Goal: Contribute content: Add original content to the website for others to see

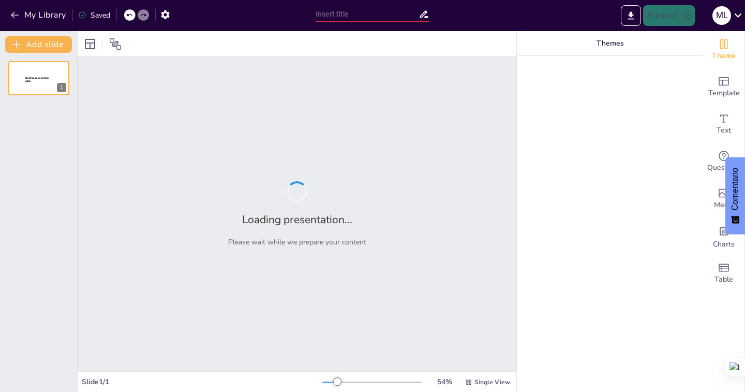
type input "Estrategias para la Sostenibilidad y Equidad en la Gestión de Recursos Locales"
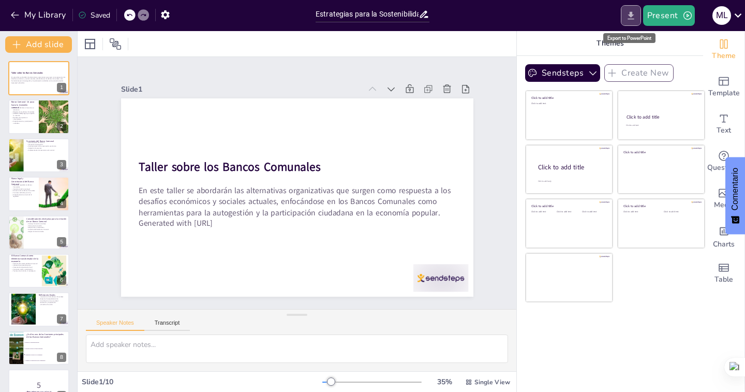
click at [636, 14] on button "Export to PowerPoint" at bounding box center [631, 15] width 20 height 21
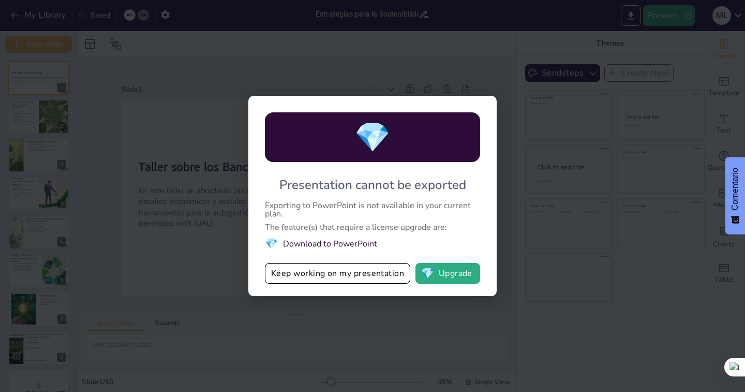
click at [269, 246] on span "💎" at bounding box center [271, 243] width 13 height 14
click at [269, 245] on span "💎" at bounding box center [271, 243] width 13 height 14
click at [345, 270] on button "Keep working on my presentation" at bounding box center [337, 273] width 145 height 21
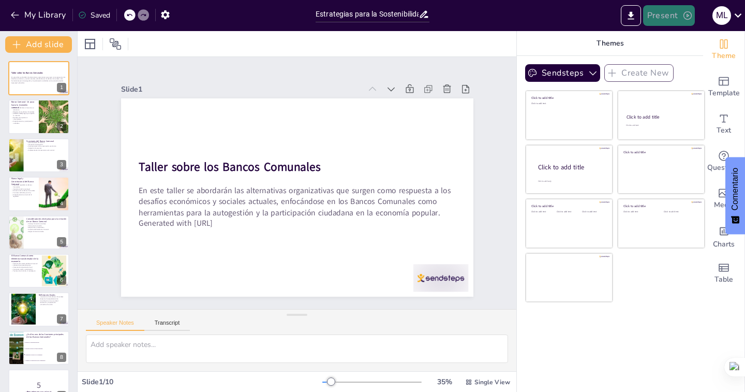
click at [675, 16] on button "Present" at bounding box center [669, 15] width 52 height 21
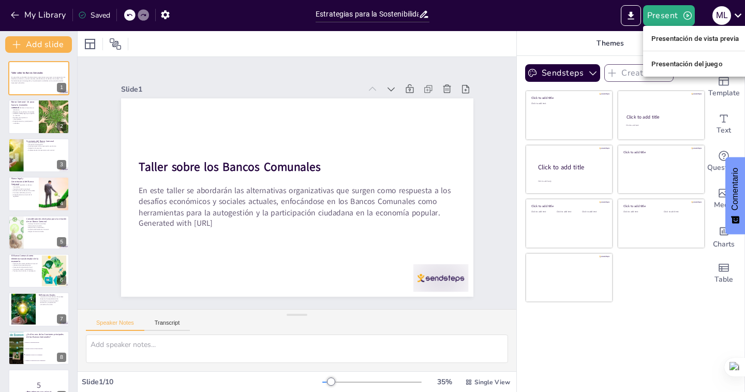
click at [633, 13] on div at bounding box center [372, 196] width 745 height 392
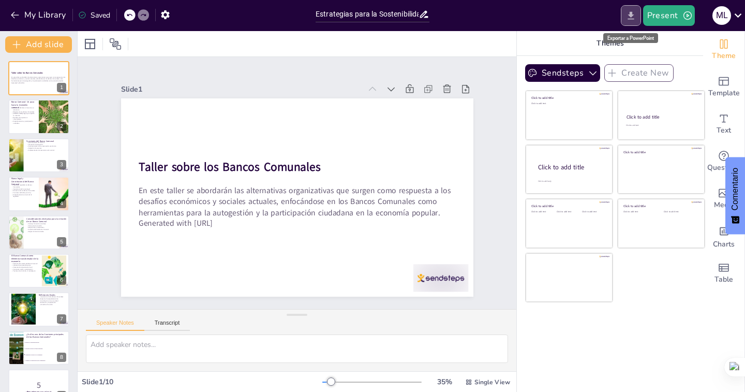
click at [628, 18] on icon "Export to PowerPoint" at bounding box center [630, 15] width 11 height 11
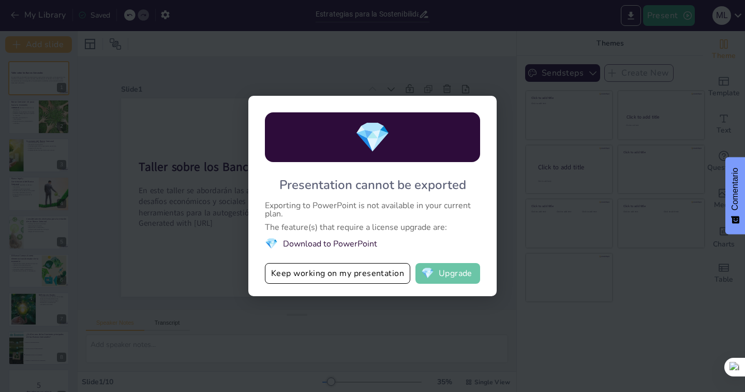
click at [455, 272] on button "💎 Upgrade" at bounding box center [447, 273] width 65 height 21
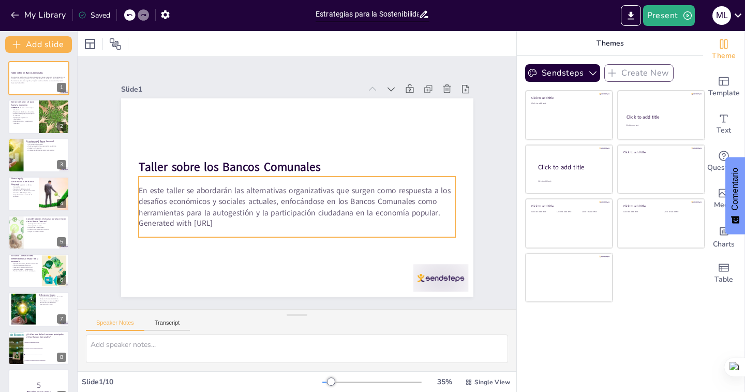
checkbox input "true"
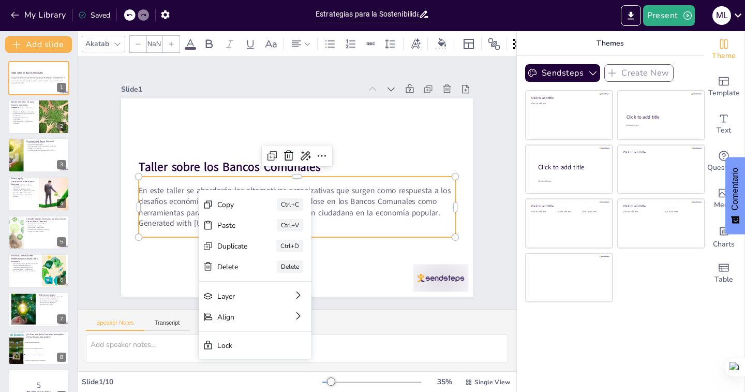
type input "32"
click at [280, 256] on icon at bounding box center [285, 261] width 10 height 10
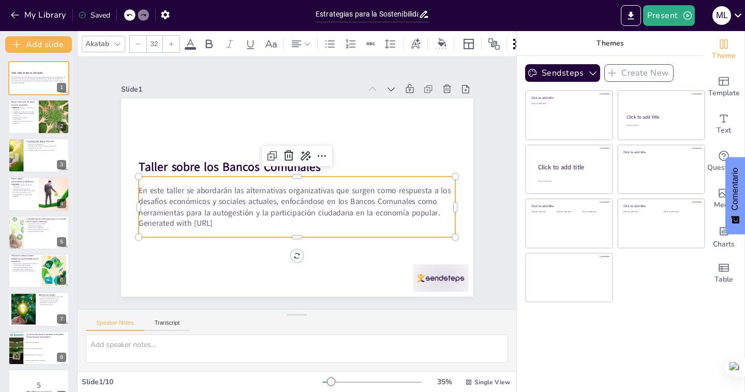
click at [206, 204] on p "En este taller se abordarán las alternativas organizativas que surgen como resp…" at bounding box center [295, 201] width 319 height 66
checkbox input "true"
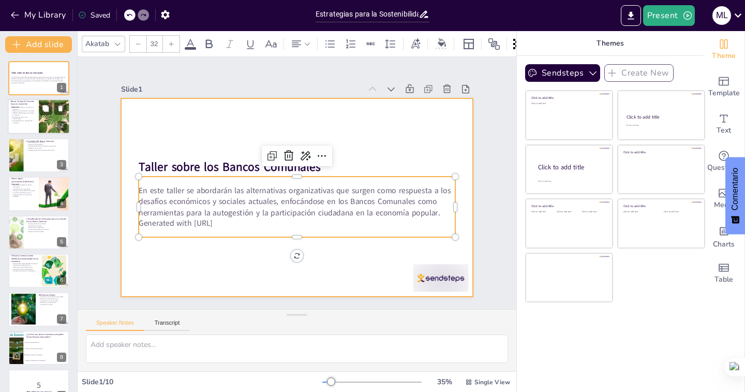
click at [41, 124] on div at bounding box center [54, 116] width 50 height 35
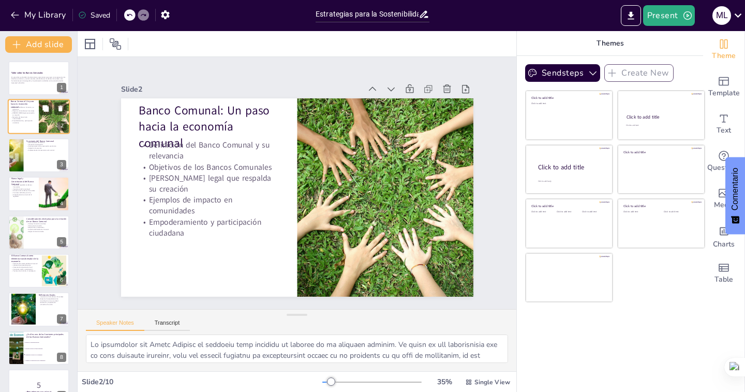
type textarea "Lo ipsumdolor sit Ametc Adipisc el seddoeiu temp incididu ut laboree do ma aliq…"
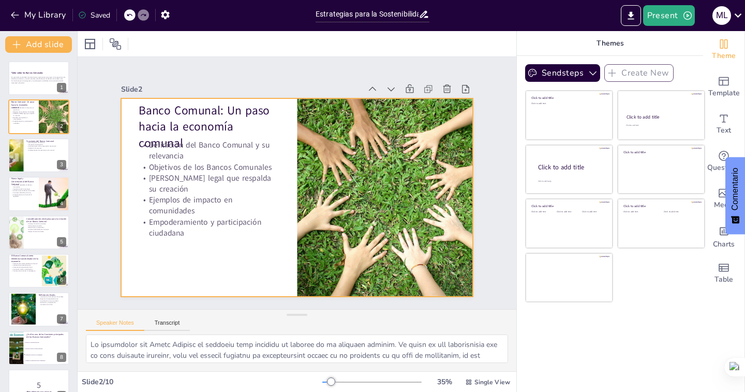
click at [185, 175] on p "[PERSON_NAME] legal que respalda su creación" at bounding box center [211, 165] width 142 height 51
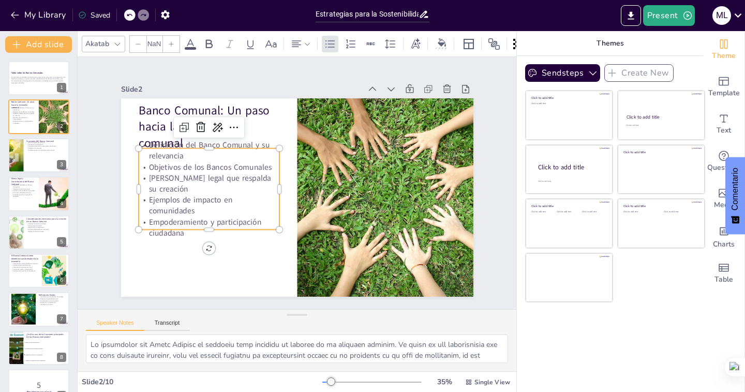
checkbox input "true"
type input "32"
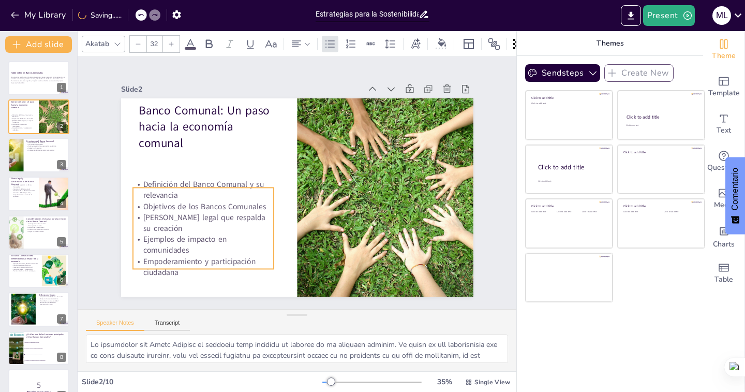
drag, startPoint x: 193, startPoint y: 144, endPoint x: 193, endPoint y: 178, distance: 34.7
click at [193, 178] on p "Definición del Banco Comunal y su relevancia" at bounding box center [203, 179] width 142 height 37
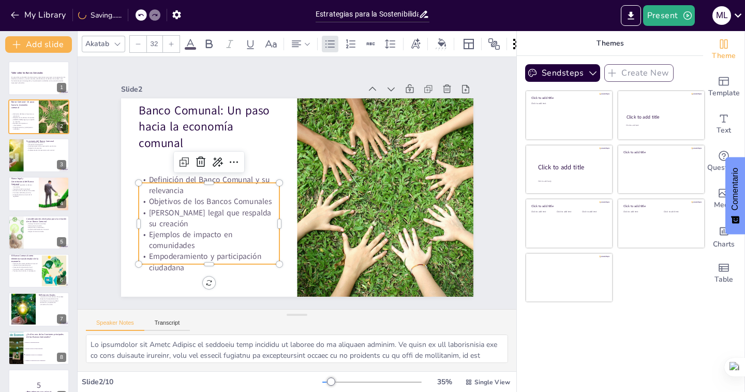
click at [372, 320] on div "Speaker Notes Transcript" at bounding box center [297, 321] width 439 height 25
click at [540, 340] on div "Sendsteps Create New Click to add title Click to add text Click to add title Cl…" at bounding box center [610, 224] width 186 height 336
click at [553, 331] on div "Sendsteps Create New Click to add title Click to add text Click to add title Cl…" at bounding box center [610, 224] width 186 height 336
click at [258, 136] on p "Banco Comunal: Un paso hacia la economía comunal" at bounding box center [215, 118] width 145 height 64
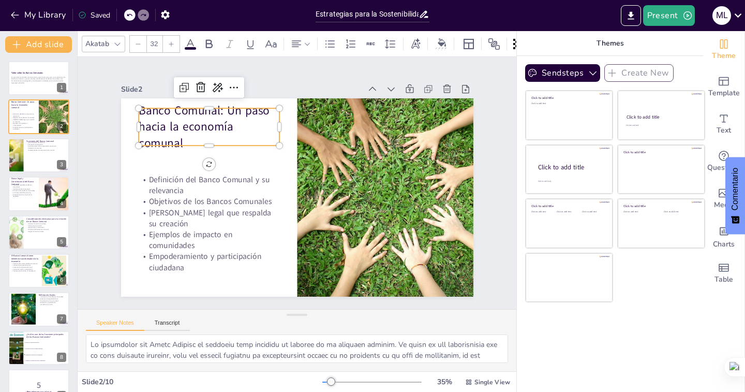
checkbox input "true"
type input "48"
checkbox input "true"
click at [36, 156] on div at bounding box center [39, 155] width 62 height 35
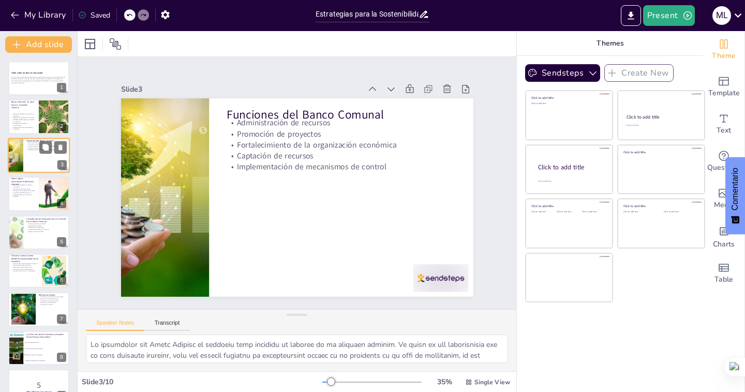
type textarea "Lo ipsumdolorsita co adipisci el sed do eiu temporinc utl etdolore ma ali Enima…"
checkbox input "true"
click at [34, 124] on p "Ejemplos de impacto en comunidades" at bounding box center [23, 124] width 25 height 4
type textarea "Lo ipsumdolor sit Ametc Adipisc el seddoeiu temp incididu ut laboree do ma aliq…"
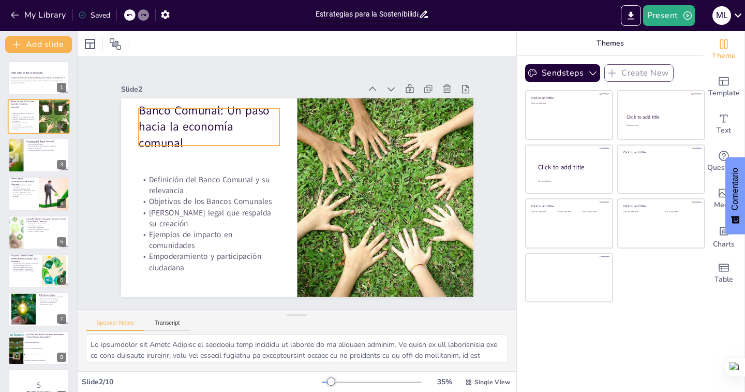
click at [51, 123] on div at bounding box center [54, 116] width 50 height 35
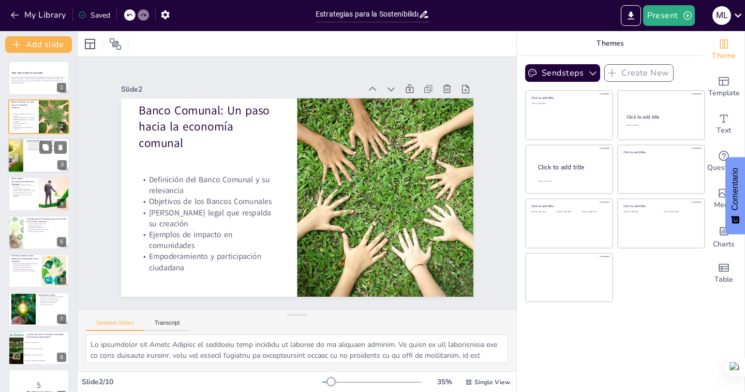
checkbox input "true"
click at [50, 157] on div at bounding box center [39, 155] width 62 height 35
type textarea "Lo ipsumdolorsita co adipisci el sed do eiu temporinc utl etdolore ma ali Enima…"
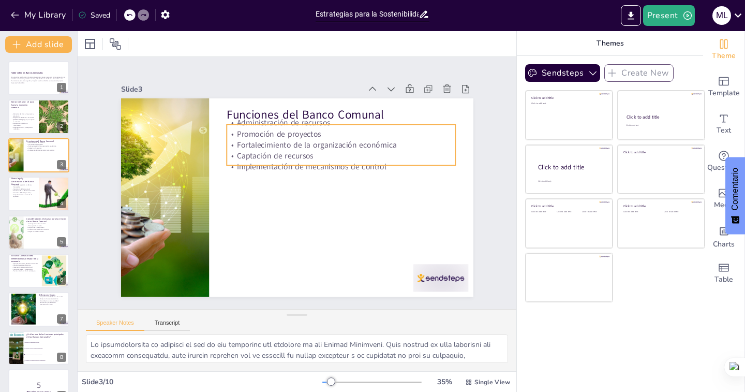
click at [273, 163] on p "Implementación de mecanismos de control" at bounding box center [341, 166] width 229 height 11
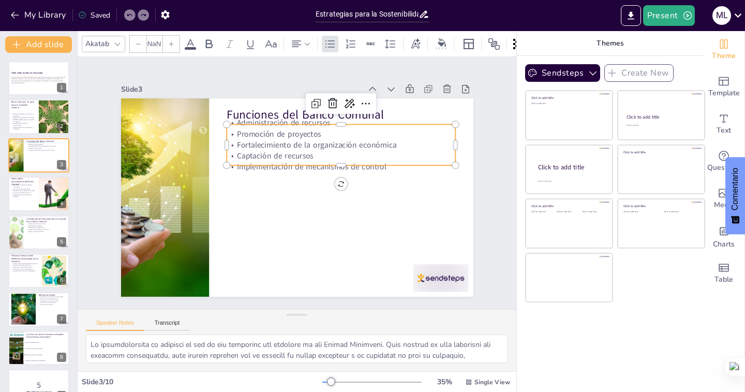
click at [277, 178] on div at bounding box center [295, 197] width 371 height 234
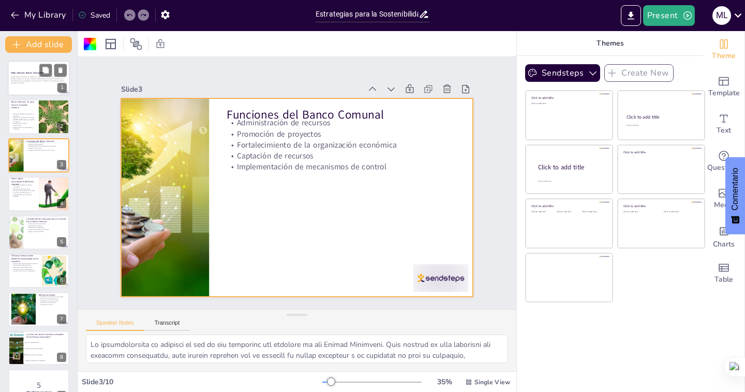
checkbox input "true"
click at [37, 77] on p "En este taller se abordarán las alternativas organizativas que surgen como resp…" at bounding box center [39, 79] width 56 height 6
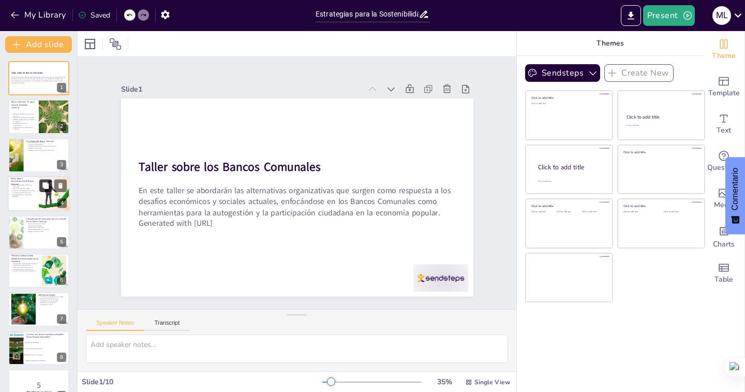
checkbox input "true"
click at [50, 185] on button at bounding box center [45, 186] width 12 height 12
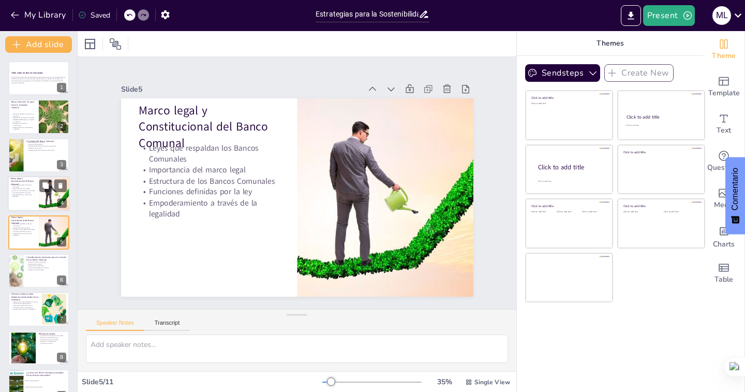
type textarea "Loremip dol sitam con adipiscin e sed Doeius Temporinc ut laboreetdol magn aliq…"
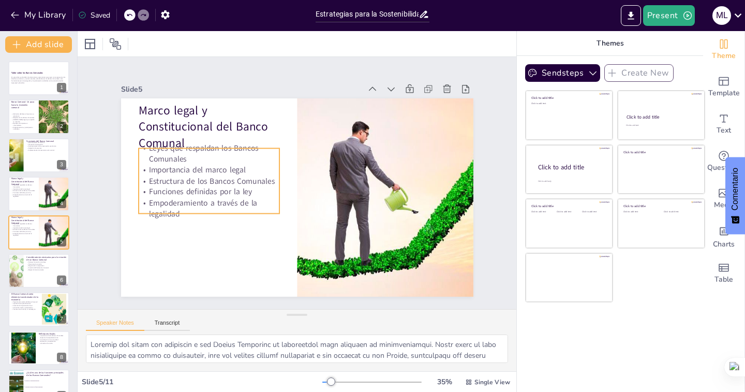
scroll to position [10, 0]
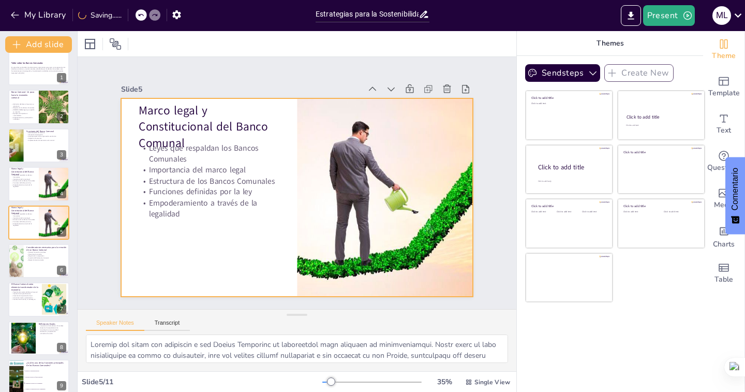
click at [176, 273] on div at bounding box center [294, 197] width 386 height 267
click at [193, 168] on p "Importancia del marco legal" at bounding box center [213, 152] width 140 height 40
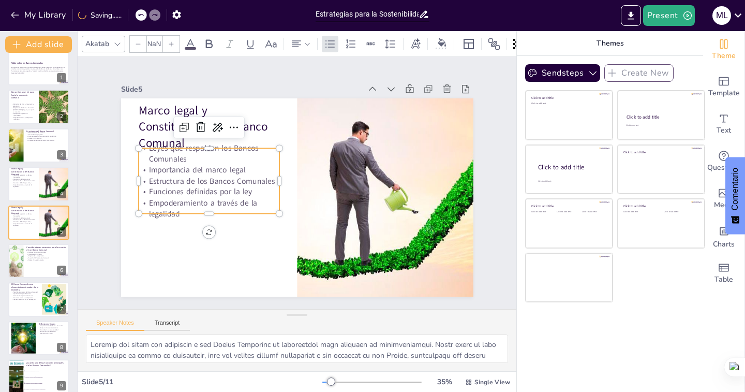
checkbox input "true"
type input "32"
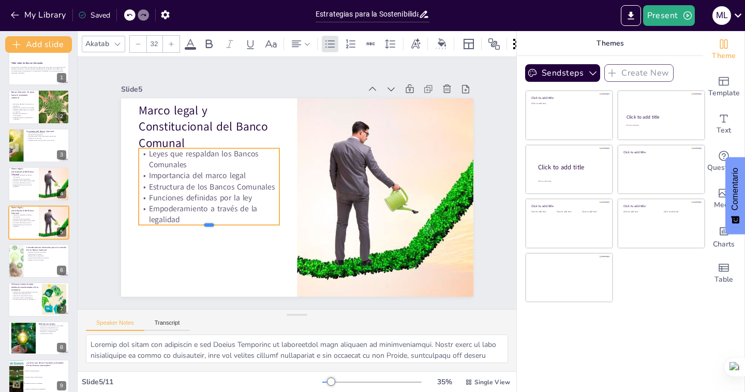
drag, startPoint x: 212, startPoint y: 208, endPoint x: 212, endPoint y: 221, distance: 12.4
click at [212, 221] on div at bounding box center [201, 209] width 140 height 37
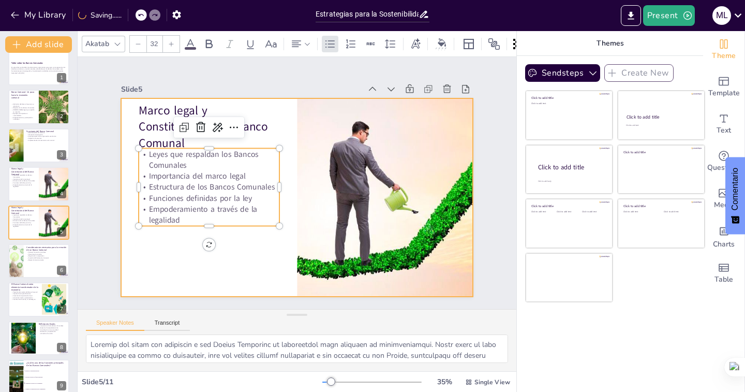
click at [225, 259] on div at bounding box center [297, 197] width 352 height 198
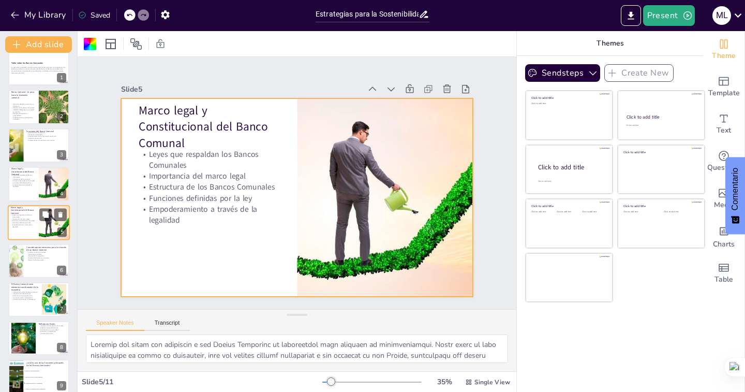
click at [52, 230] on div at bounding box center [53, 222] width 55 height 35
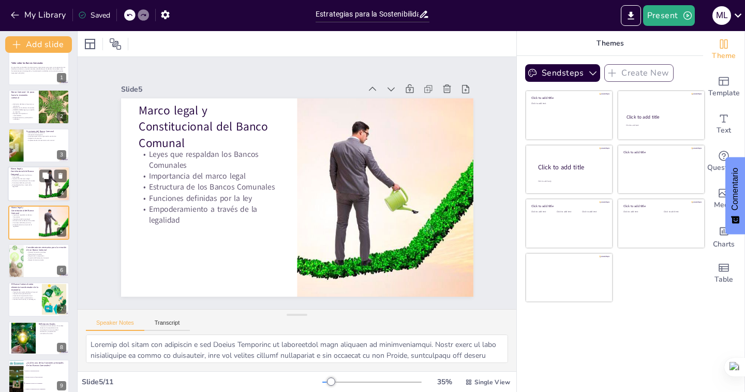
click at [49, 193] on div at bounding box center [53, 183] width 55 height 35
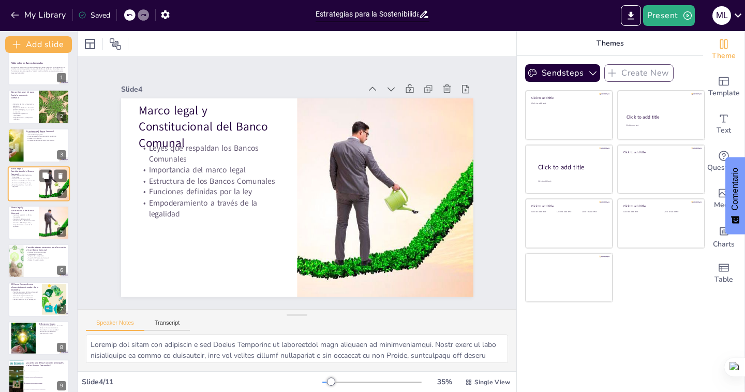
scroll to position [0, 0]
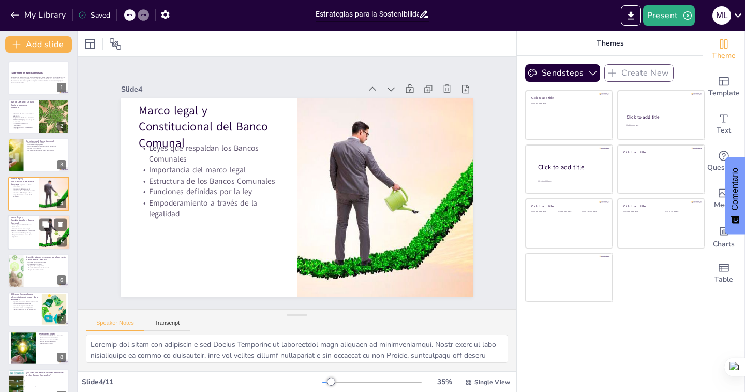
click at [49, 233] on div at bounding box center [53, 232] width 55 height 35
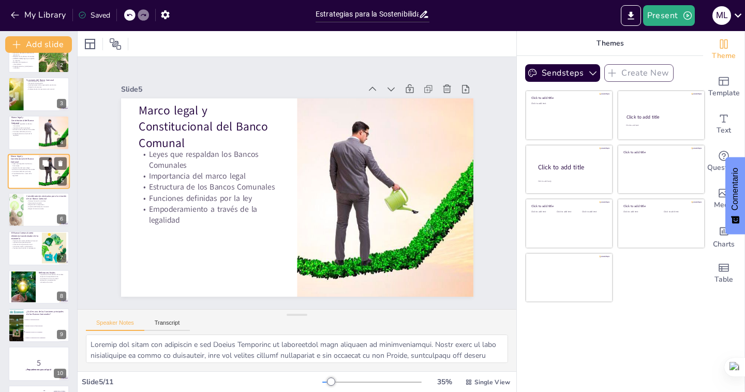
scroll to position [62, 0]
checkbox input "true"
click at [32, 214] on div at bounding box center [39, 208] width 62 height 35
type textarea "Lo Ipsumdo Sitamet conse adip el sedd eiusm te inci ut laboreetd ma Aliqu Enima…"
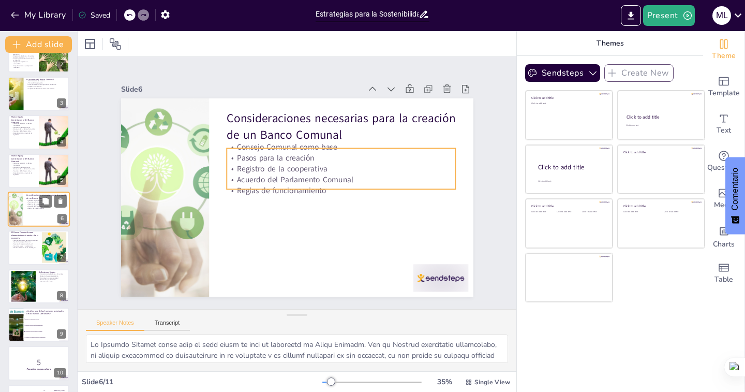
scroll to position [48, 0]
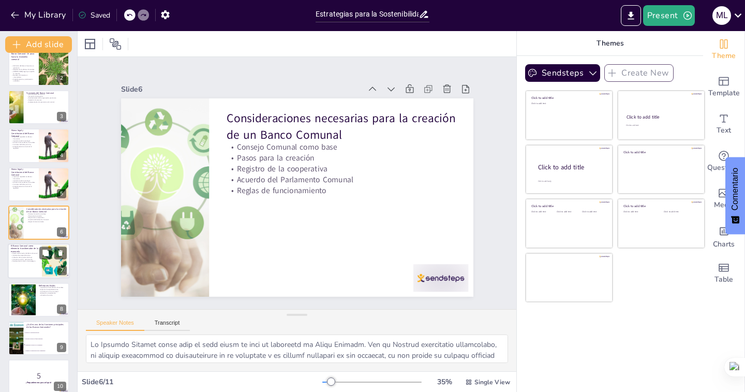
checkbox input "true"
click at [36, 263] on div at bounding box center [39, 261] width 62 height 35
type textarea "Lo ipsum dolorsitametc adi Elits Doeiusm te incididuntu labo etdolore ma aliqua…"
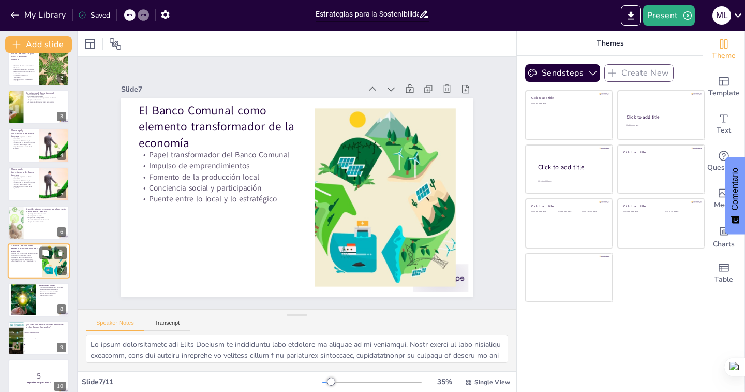
scroll to position [86, 0]
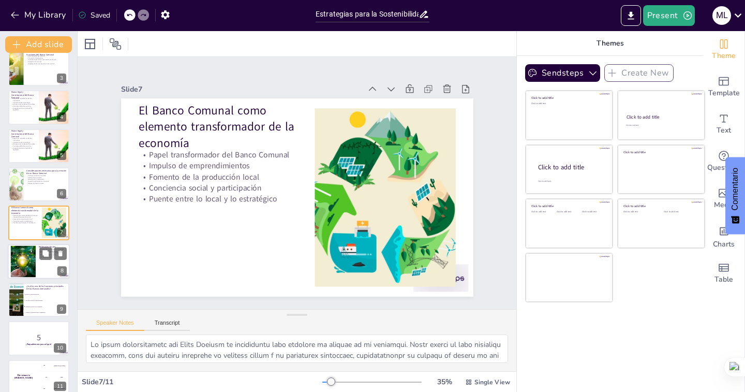
checkbox input "true"
click at [57, 267] on div "8" at bounding box center [61, 270] width 9 height 9
type textarea "Lo ipsumdolors am con Adipis Elitseddo eiusmo te in utlaboree dolo magnaaliqua …"
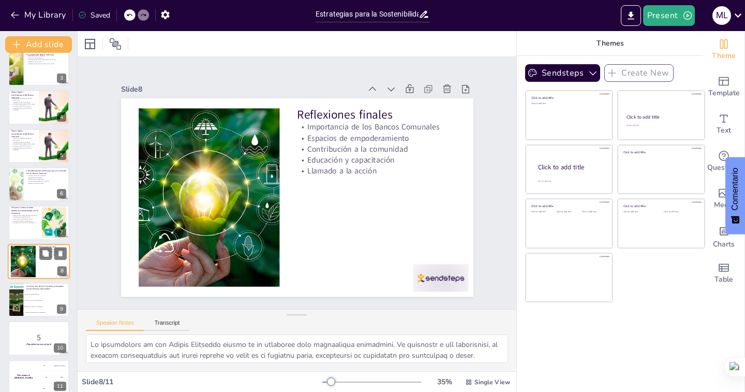
scroll to position [97, 0]
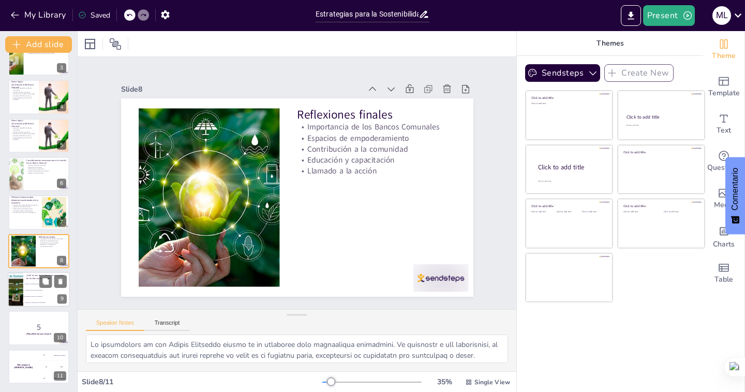
checkbox input "true"
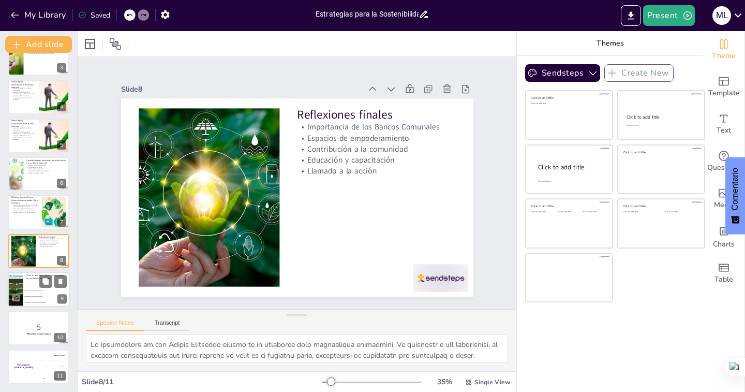
checkbox input "true"
click at [44, 298] on li "Administrar recursos de la comunidad" at bounding box center [46, 296] width 47 height 6
type textarea "La respuesta correcta es "Administrar recursos de la comunidad". Esta función e…"
checkbox input "true"
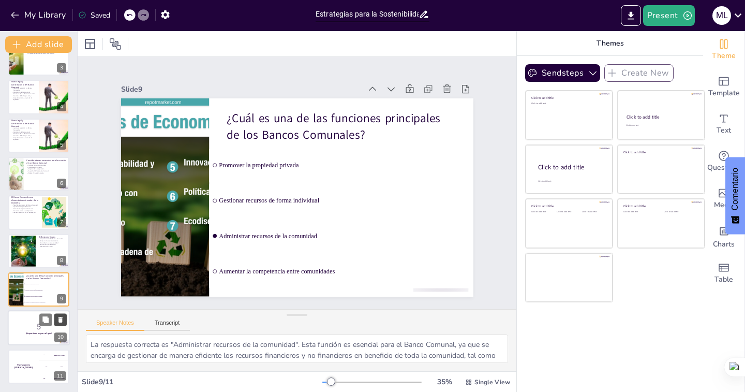
checkbox input "true"
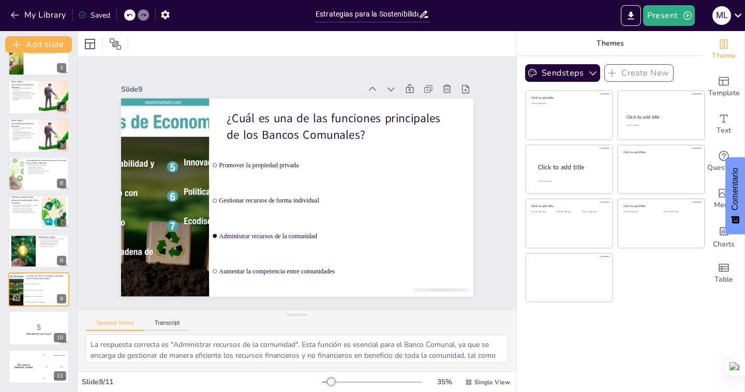
checkbox input "true"
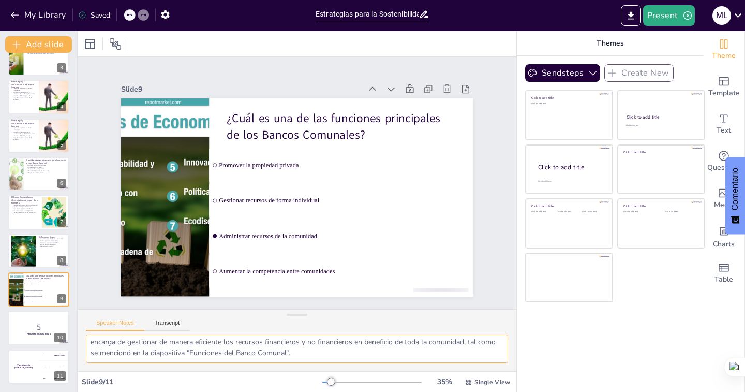
scroll to position [0, 0]
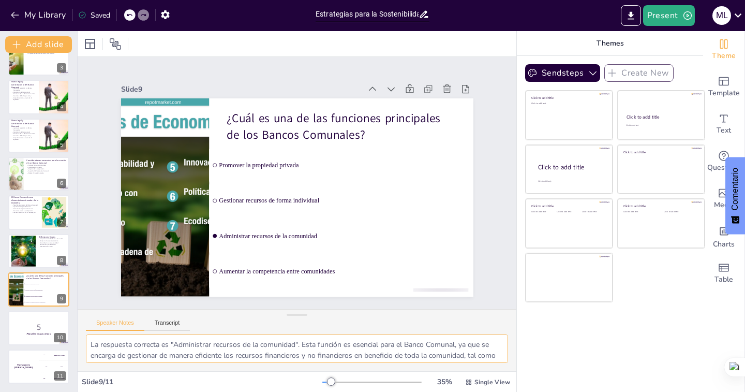
drag, startPoint x: 317, startPoint y: 354, endPoint x: 73, endPoint y: 338, distance: 244.2
click at [73, 338] on div "Document fonts Akatab Recently used Mulish Popular fonts Lato Montserrat Open S…" at bounding box center [372, 211] width 745 height 361
drag, startPoint x: 111, startPoint y: 342, endPoint x: 90, endPoint y: 342, distance: 20.7
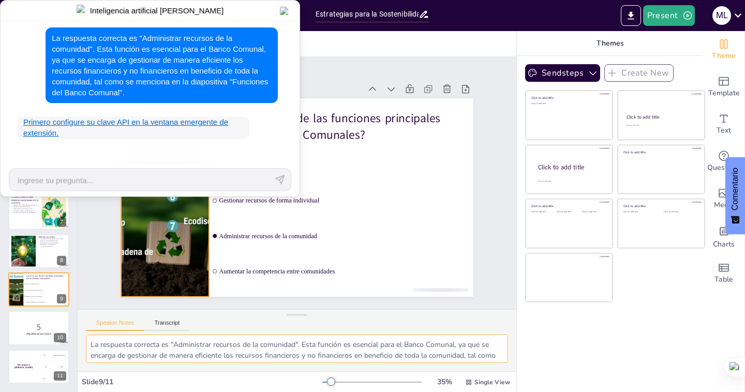
checkbox input "true"
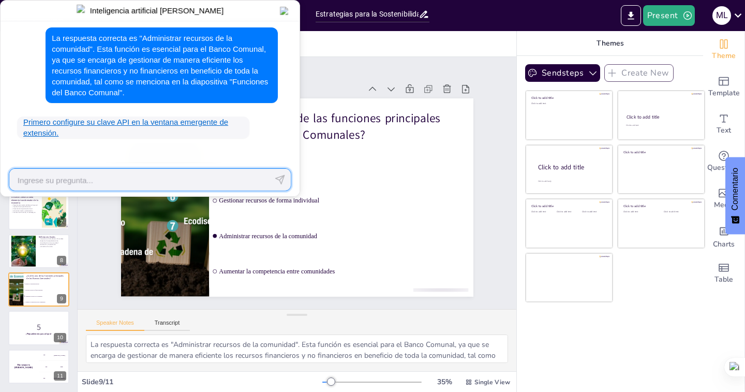
click at [128, 175] on textarea at bounding box center [150, 179] width 282 height 23
checkbox input "true"
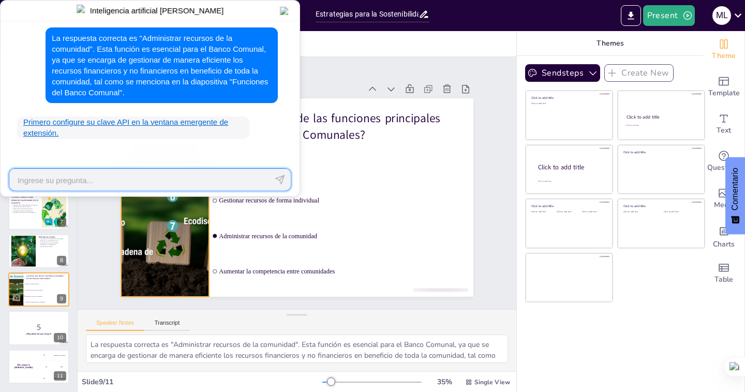
checkbox input "true"
drag, startPoint x: 69, startPoint y: 178, endPoint x: 54, endPoint y: 178, distance: 14.5
click at [54, 178] on textarea at bounding box center [150, 179] width 282 height 23
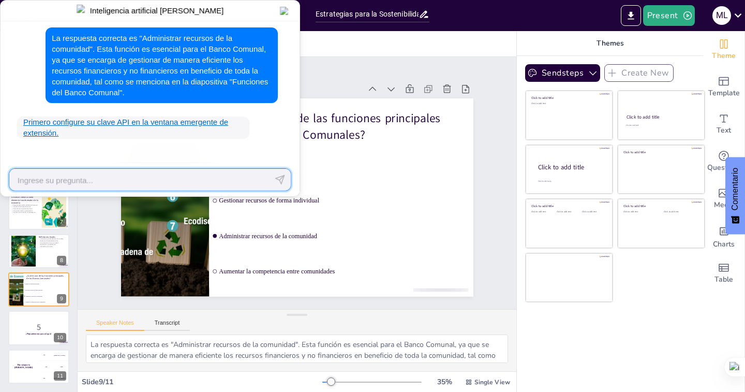
paste textarea "Loremipsumd 6: Sitamet c Adipis: Elitse doeiu tem Incidi Utlaboree d Magnaaliq:…"
type textarea "Loremipsumd 6: Sitamet c Adipis: Elitse doeiu tem Incidi Utlaboree d Magnaaliq:…"
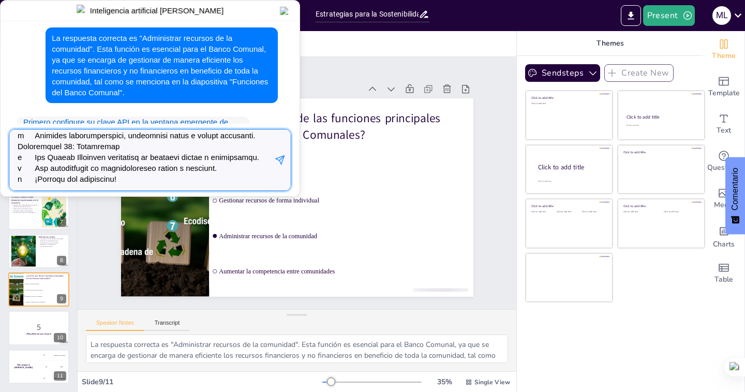
checkbox input "true"
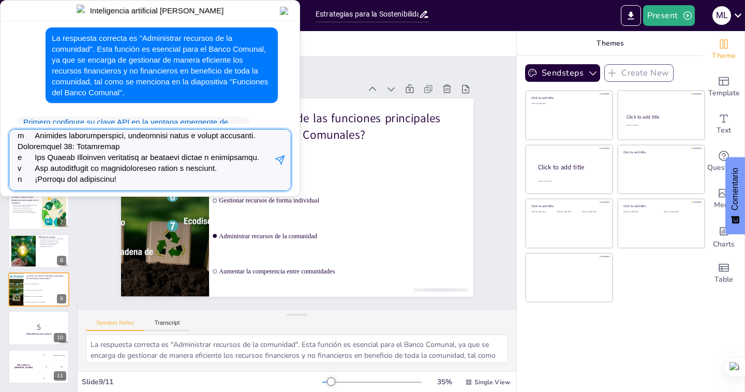
checkbox input "true"
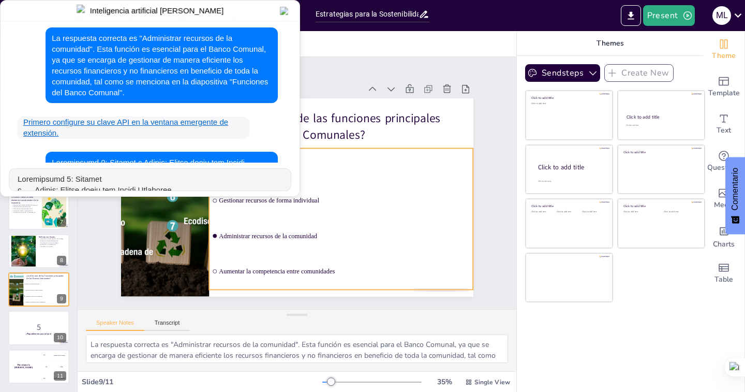
scroll to position [458, 0]
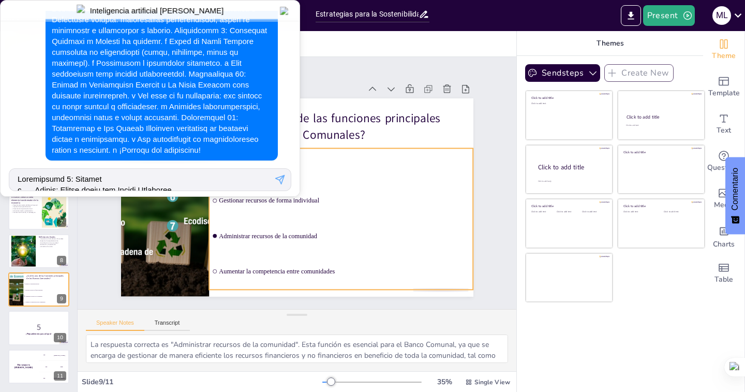
checkbox input "true"
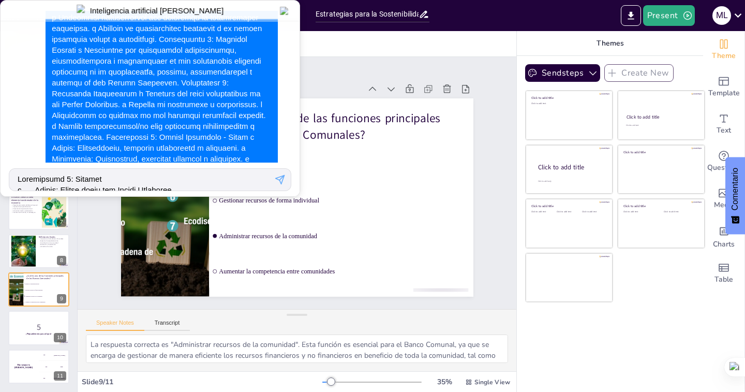
scroll to position [0, 0]
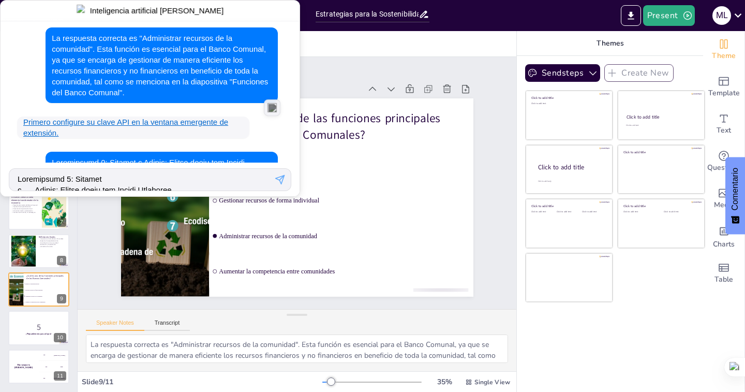
click at [265, 24] on div "La respuesta correcta es "Administrar recursos de la comunidad". Esta función e…" at bounding box center [150, 87] width 299 height 152
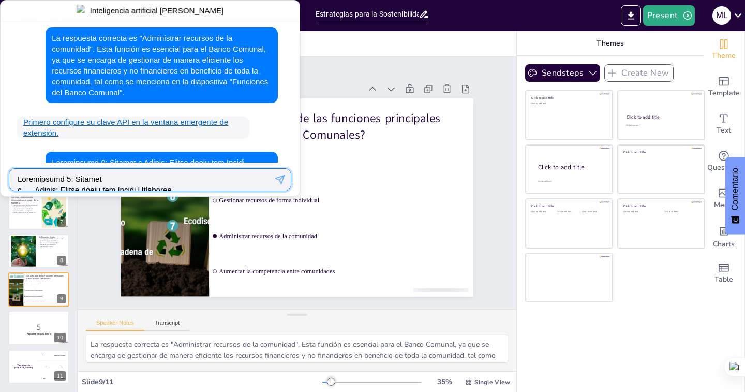
click at [175, 172] on textarea at bounding box center [150, 179] width 282 height 23
checkbox input "true"
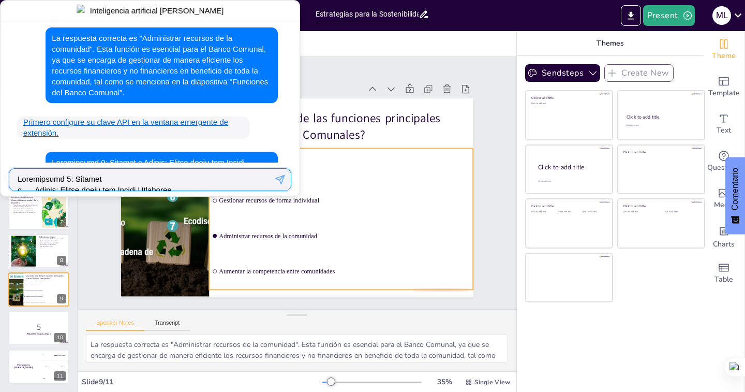
click at [318, 206] on li "Gestionar recursos de forma individual" at bounding box center [341, 201] width 264 height 34
checkbox input "true"
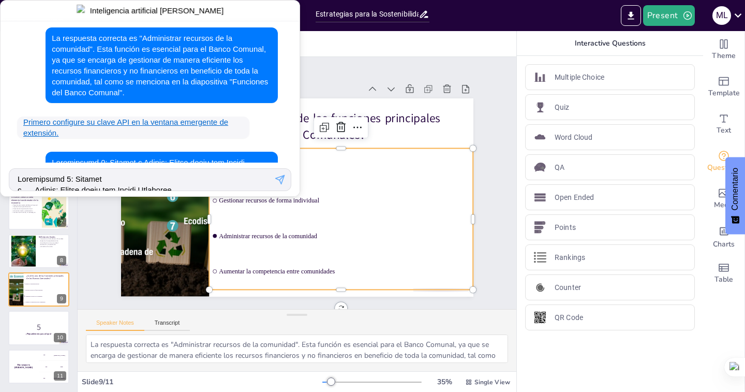
checkbox input "true"
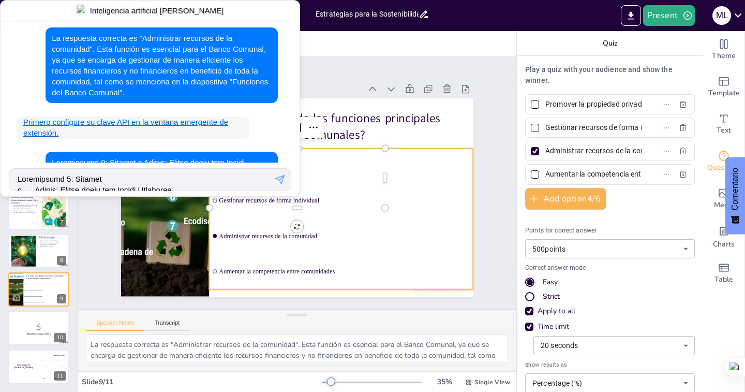
click at [465, 74] on div "Slide 1 Taller sobre los Bancos Comunales En este taller se abordarán las alter…" at bounding box center [297, 182] width 410 height 227
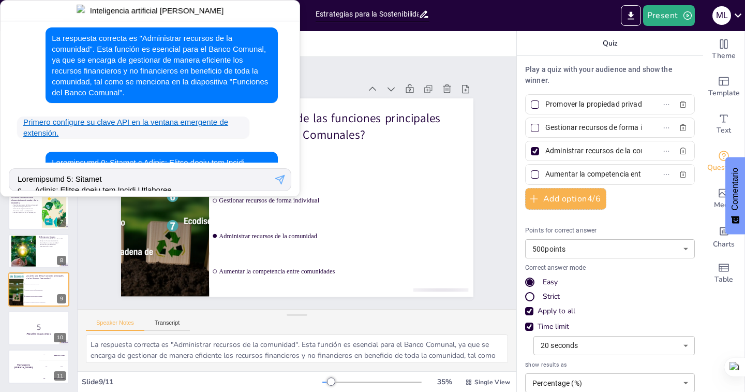
checkbox input "true"
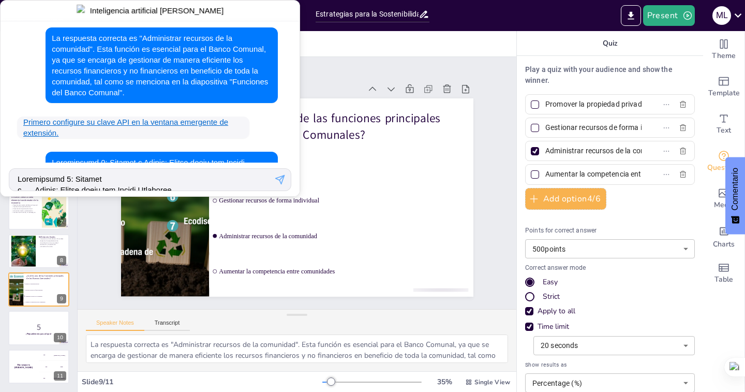
checkbox input "true"
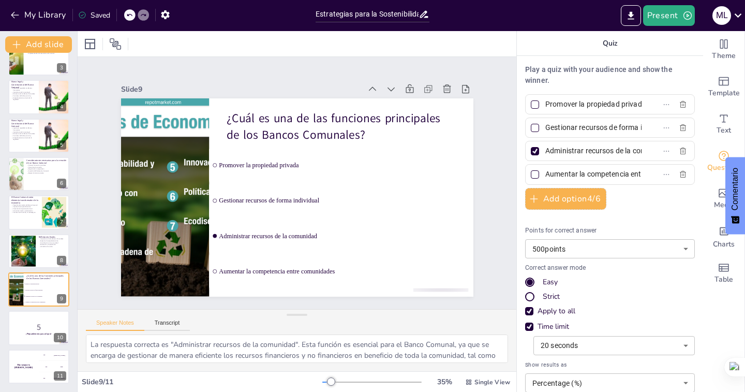
checkbox input "true"
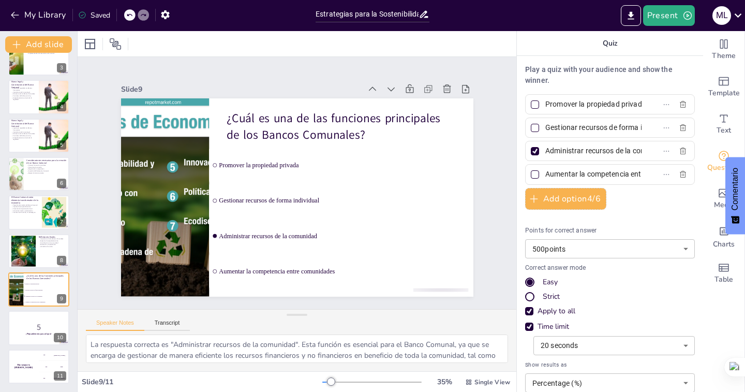
checkbox input "true"
click at [532, 106] on div at bounding box center [534, 104] width 5 height 5
click at [545, 106] on input "Promover la propiedad privada" at bounding box center [593, 104] width 96 height 15
checkbox input "true"
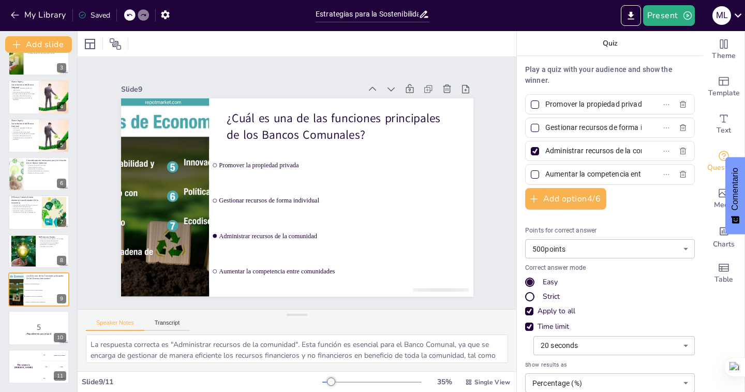
checkbox input "true"
click at [531, 131] on div at bounding box center [535, 128] width 8 height 8
click at [545, 131] on input "Gestionar recursos de forma individual" at bounding box center [593, 127] width 96 height 15
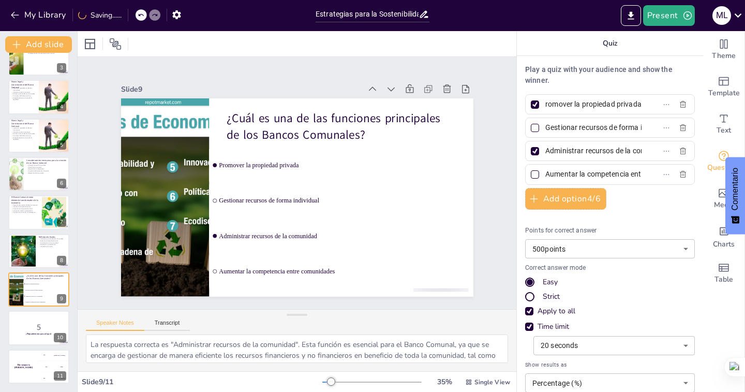
checkbox input "true"
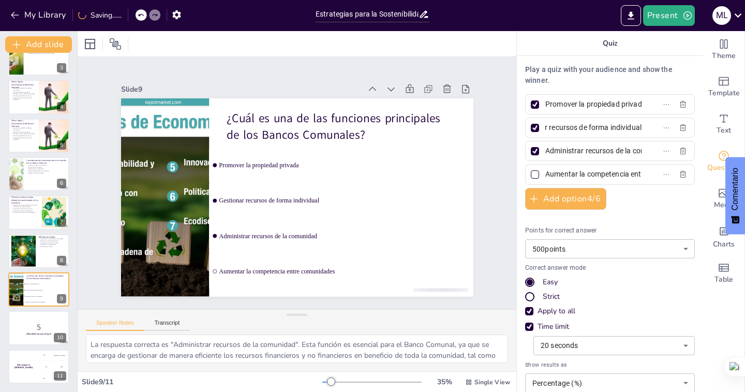
click at [531, 170] on div at bounding box center [535, 174] width 8 height 8
click at [545, 170] on input "Aumentar la competencia entre comunidades" at bounding box center [593, 174] width 96 height 15
checkbox input "true"
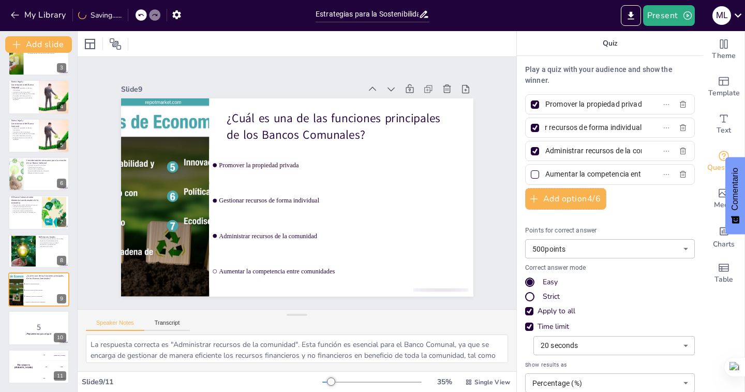
checkbox input "true"
click at [525, 295] on div "Strict" at bounding box center [529, 296] width 9 height 9
checkbox input "true"
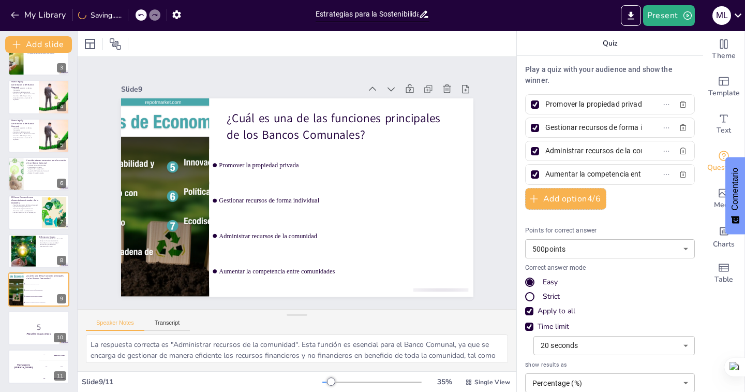
checkbox input "true"
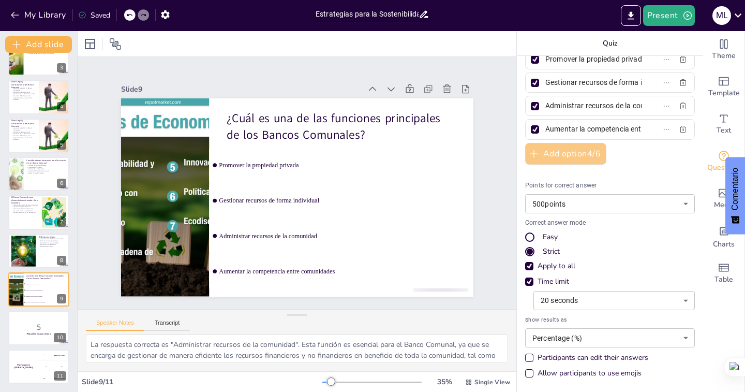
click at [565, 160] on button "Add option 4 / 6" at bounding box center [565, 154] width 81 height 22
checkbox input "true"
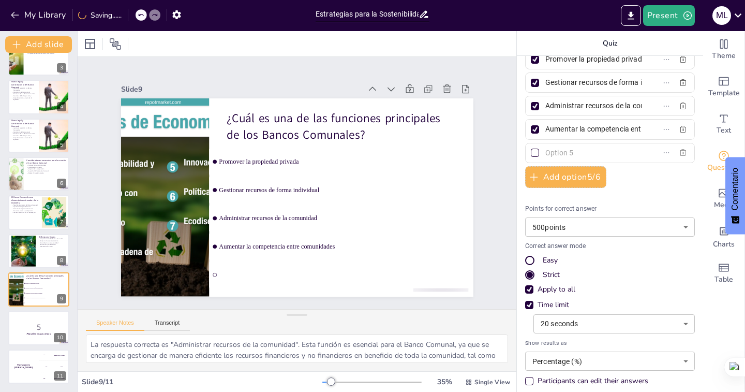
click at [675, 157] on button "button" at bounding box center [683, 152] width 17 height 12
checkbox input "true"
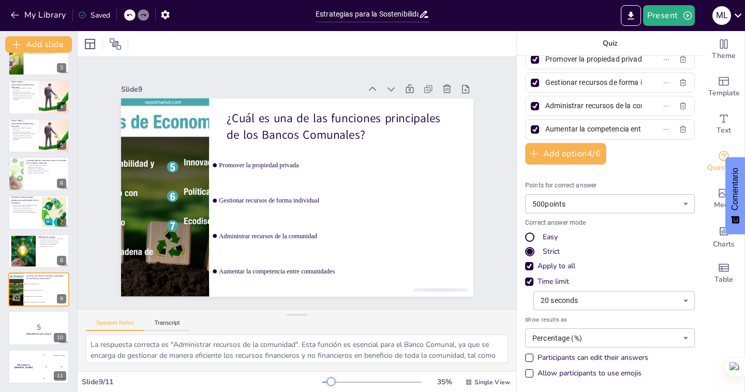
checkbox input "true"
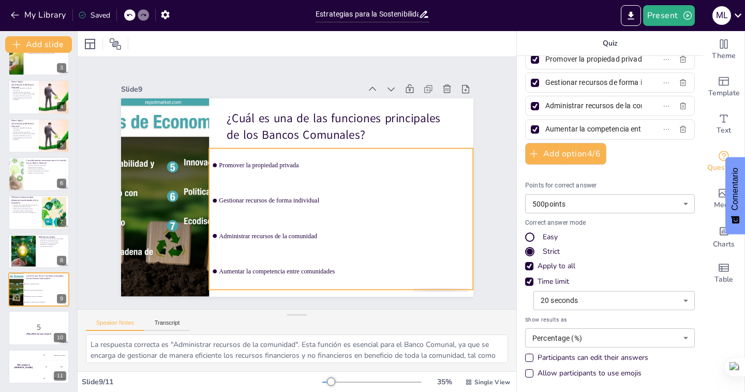
checkbox input "true"
click at [193, 161] on div at bounding box center [167, 155] width 356 height 285
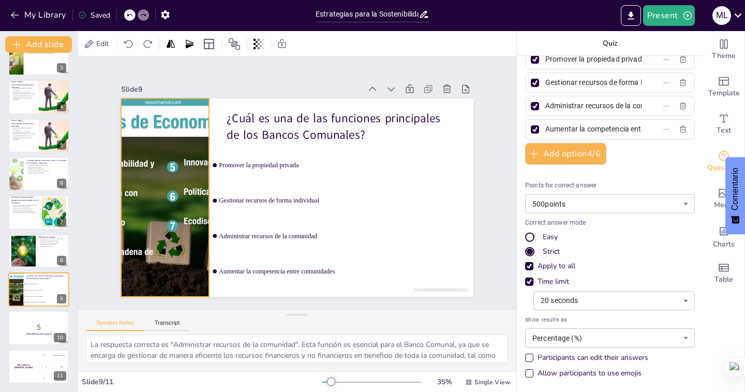
checkbox input "true"
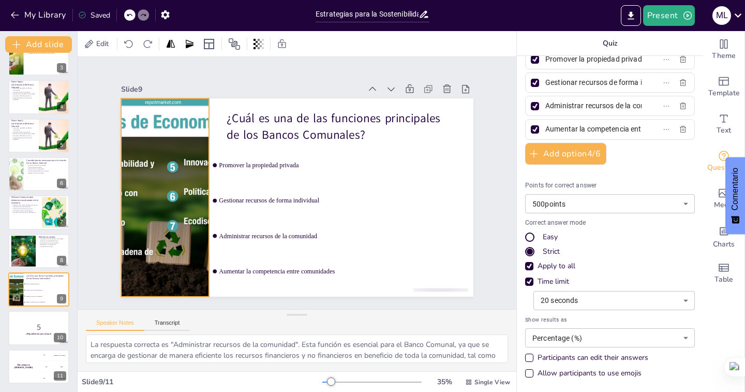
checkbox input "true"
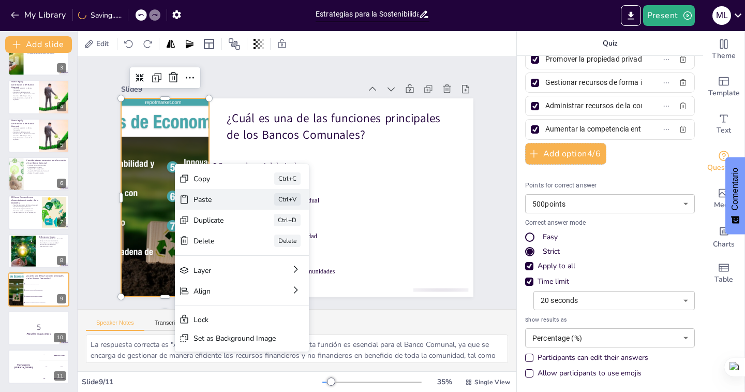
checkbox input "true"
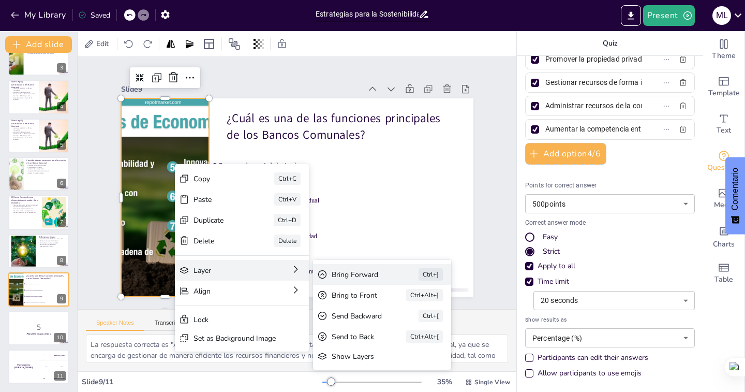
click at [393, 337] on div "Bring Forward" at bounding box center [422, 345] width 58 height 16
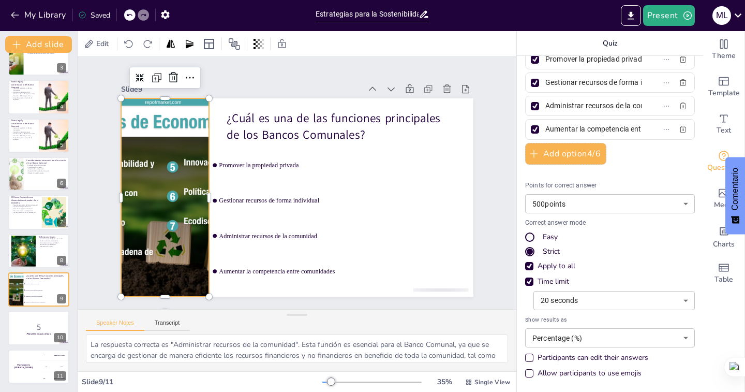
checkbox input "true"
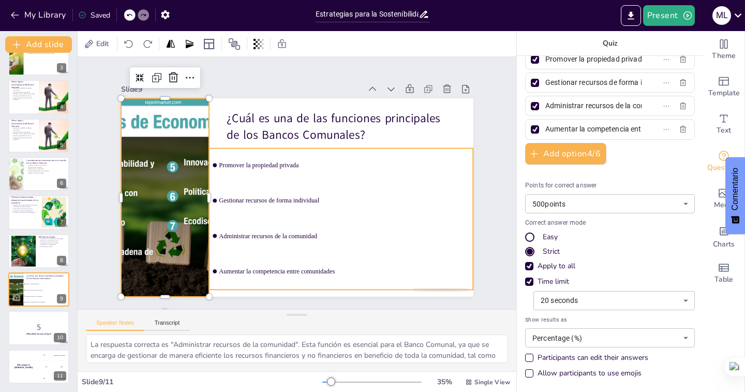
checkbox input "true"
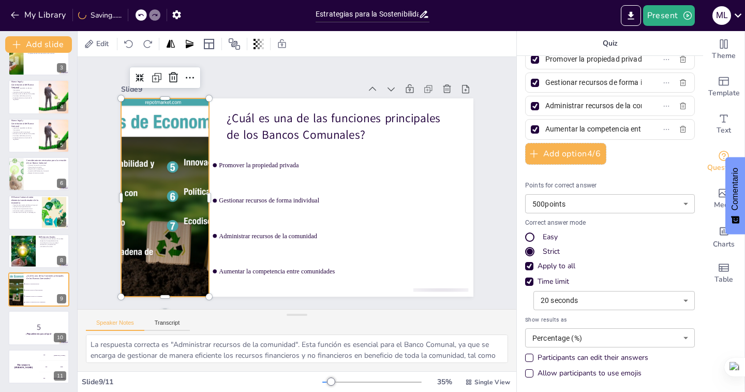
checkbox input "true"
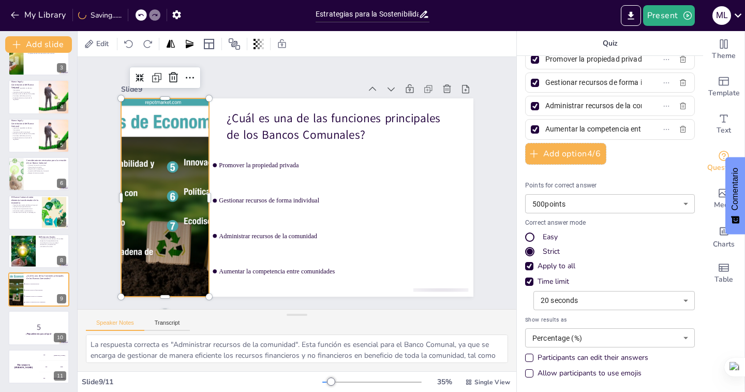
checkbox input "true"
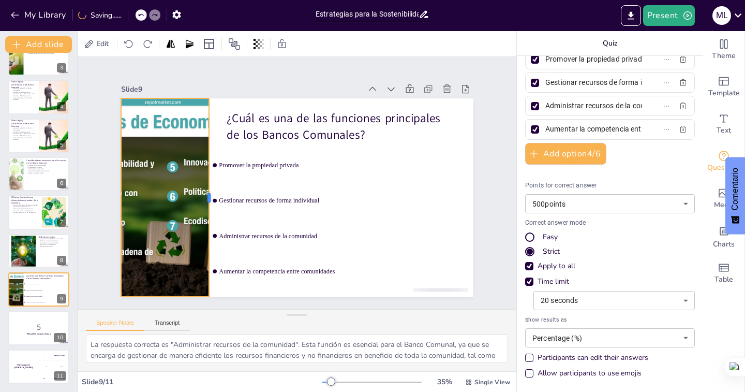
drag, startPoint x: 201, startPoint y: 192, endPoint x: 230, endPoint y: 195, distance: 28.6
click at [230, 195] on div at bounding box center [220, 145] width 123 height 165
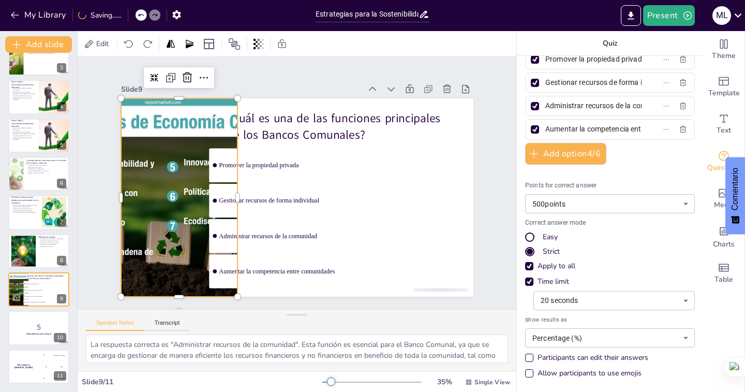
checkbox input "true"
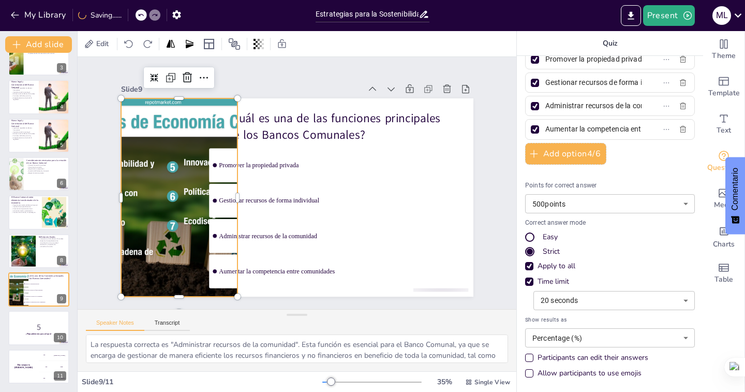
checkbox input "true"
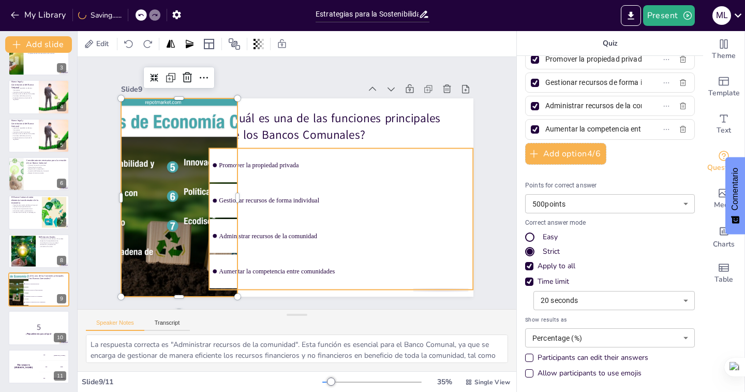
checkbox input "true"
drag, startPoint x: 254, startPoint y: 166, endPoint x: 267, endPoint y: 155, distance: 17.3
click at [254, 165] on li "Promover la propiedad privada" at bounding box center [343, 170] width 266 height 62
checkbox input "true"
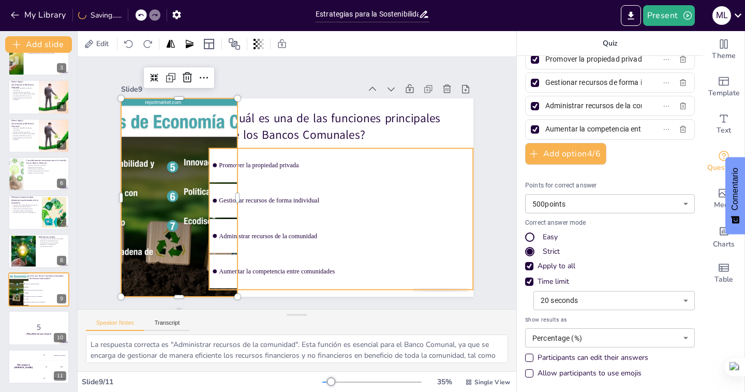
checkbox input "true"
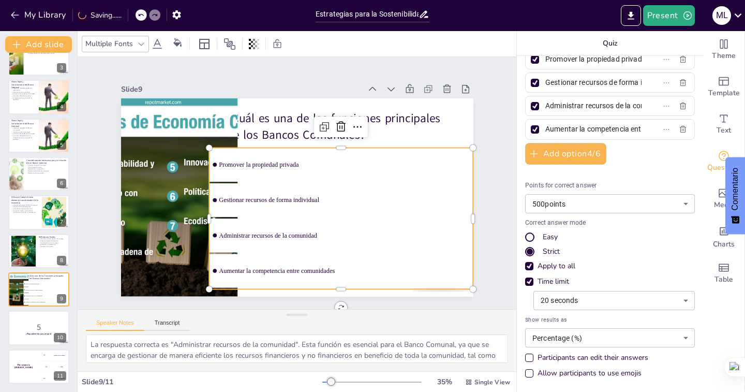
checkbox input "true"
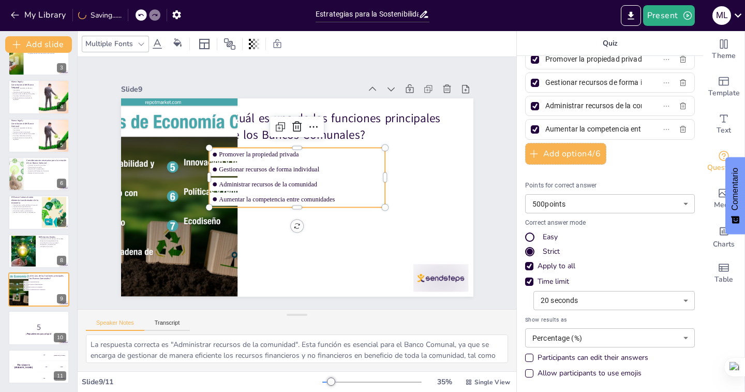
checkbox input "true"
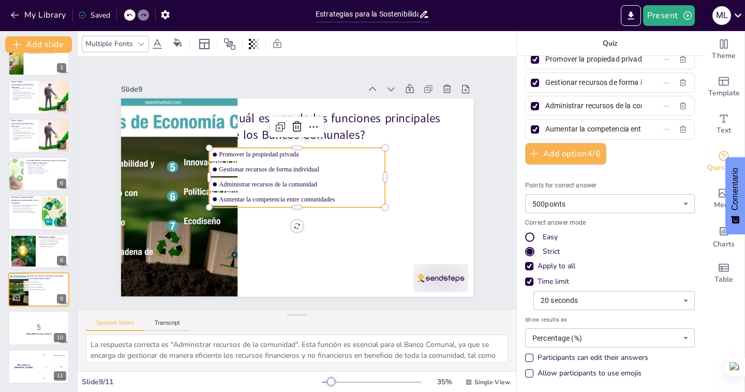
checkbox input "true"
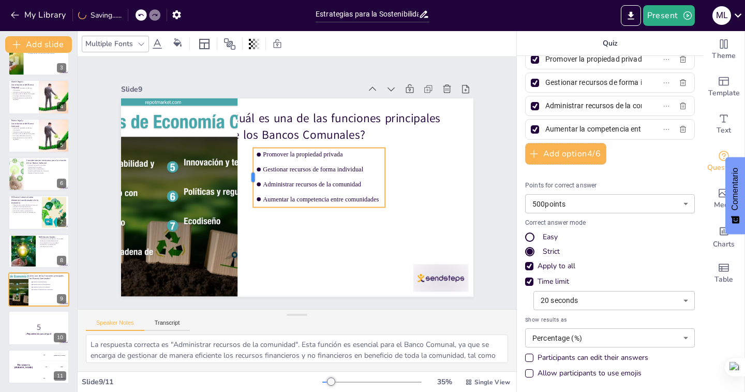
checkbox input "true"
drag, startPoint x: 199, startPoint y: 174, endPoint x: 269, endPoint y: 180, distance: 69.5
click at [269, 171] on div at bounding box center [265, 147] width 46 height 50
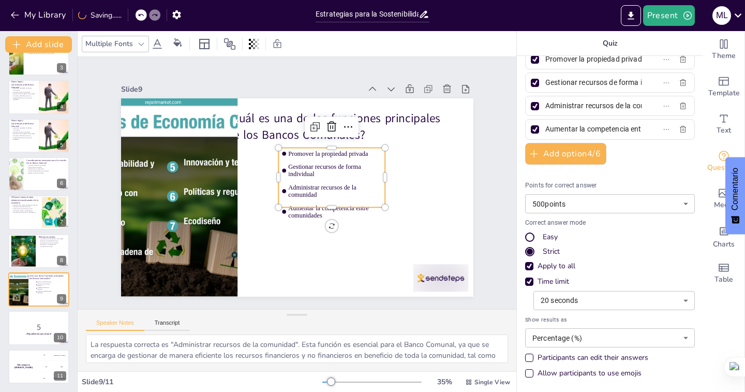
checkbox input "true"
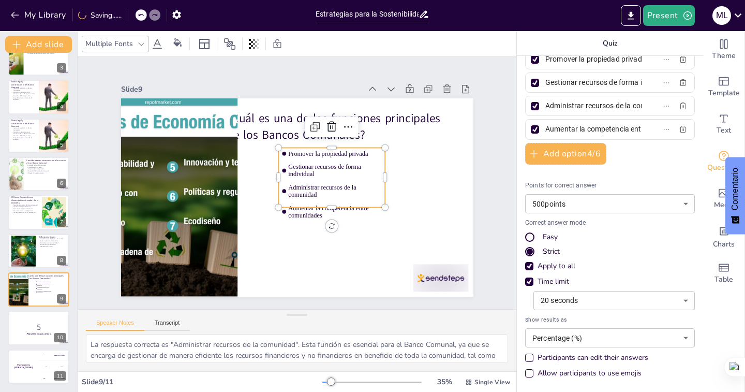
checkbox input "true"
click at [184, 175] on div at bounding box center [165, 197] width 310 height 198
checkbox input "true"
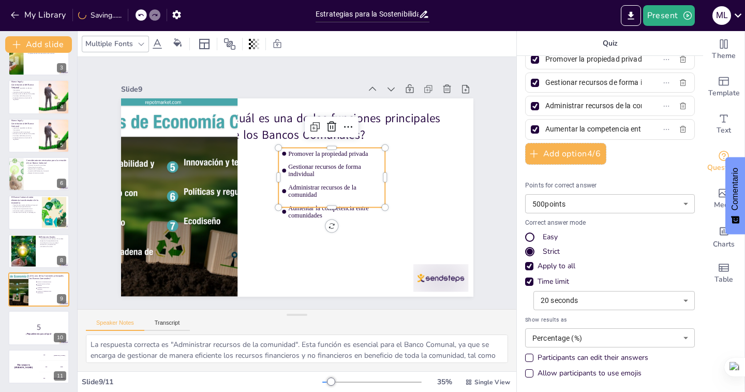
checkbox input "true"
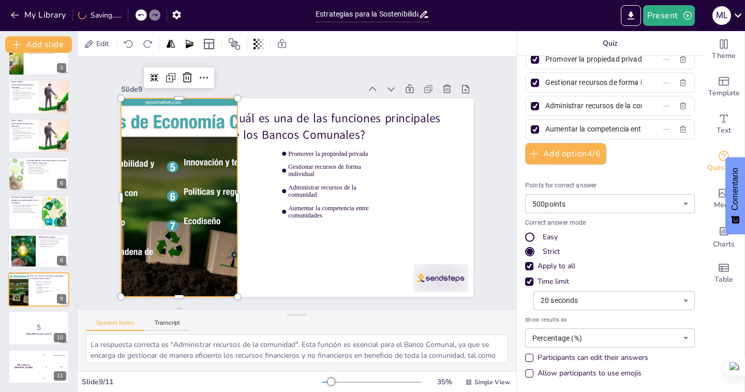
checkbox input "true"
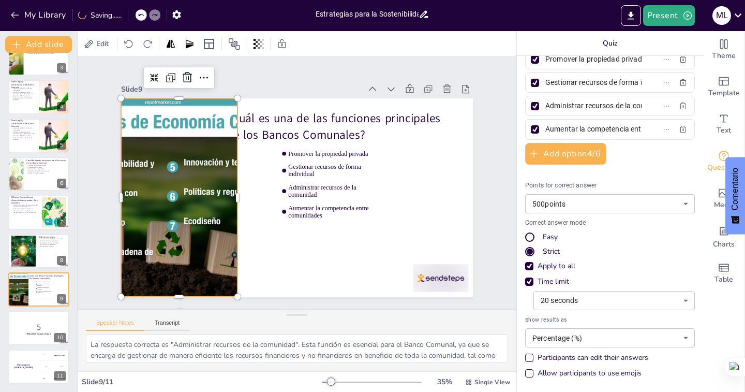
checkbox input "true"
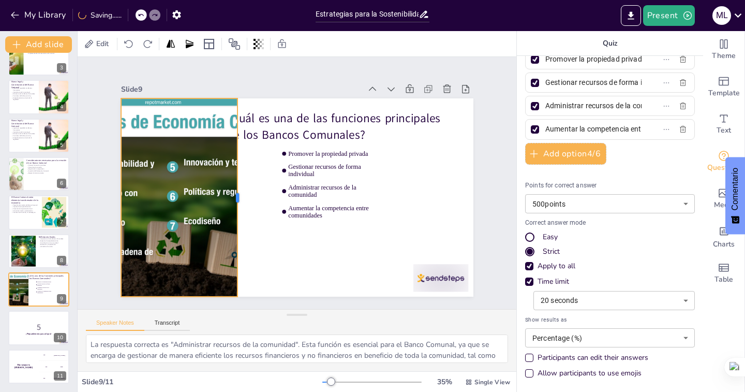
checkbox input "true"
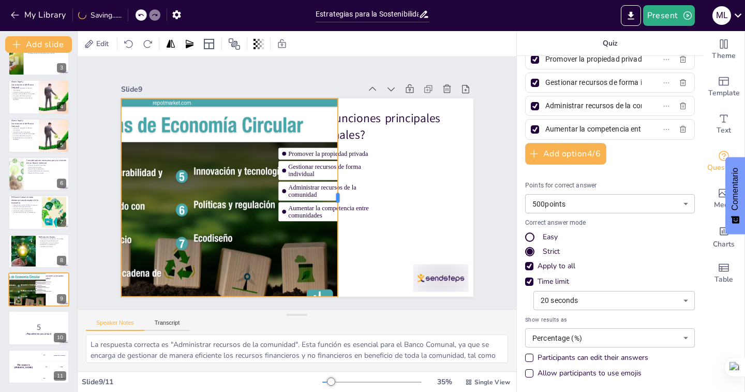
checkbox input "true"
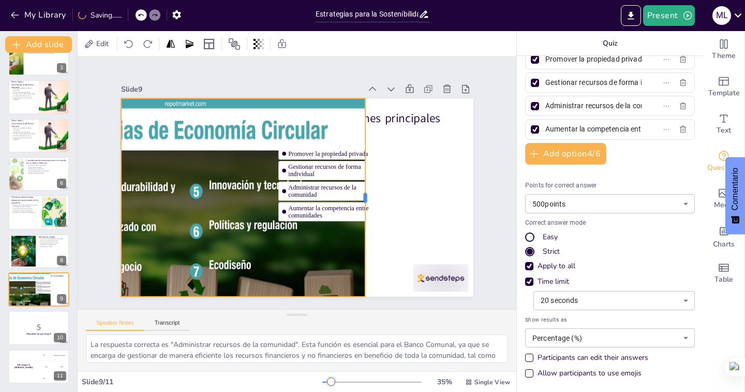
checkbox input "true"
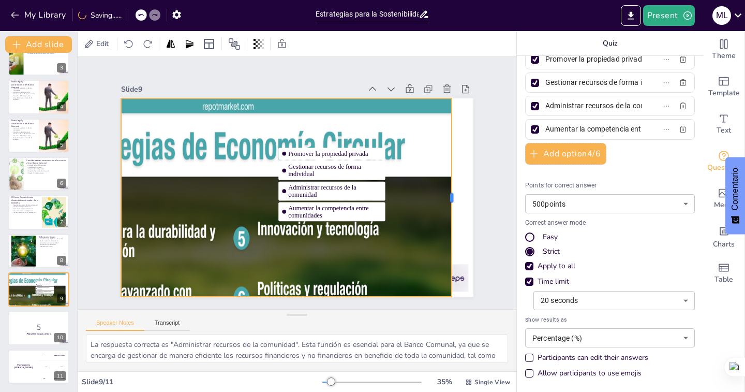
checkbox input "true"
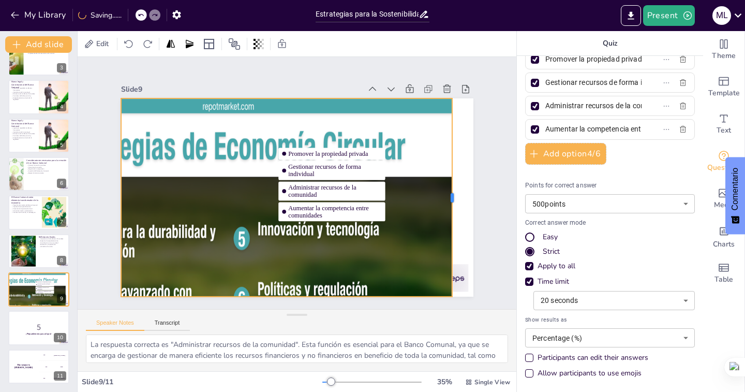
checkbox input "true"
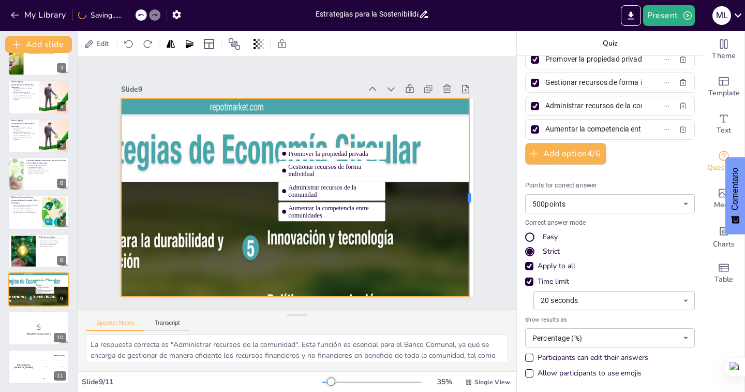
checkbox input "true"
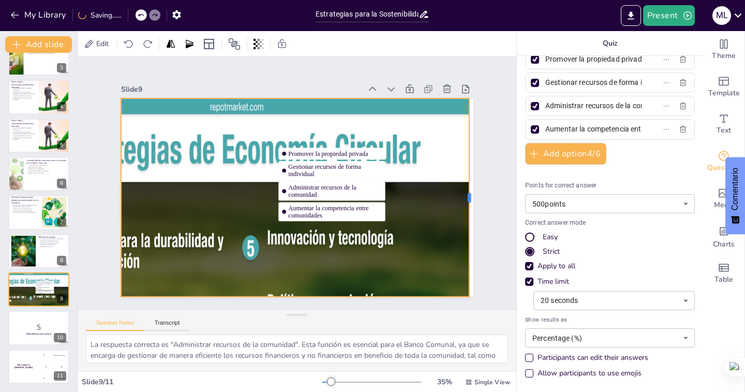
checkbox input "true"
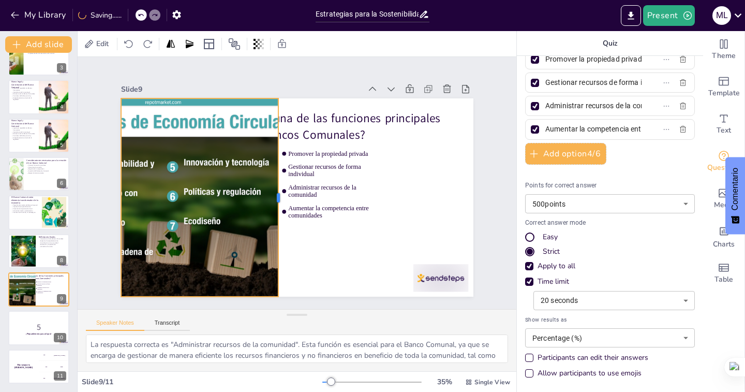
checkbox input "true"
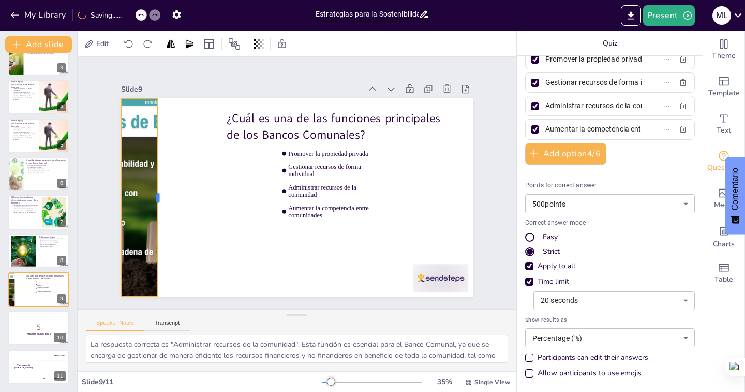
drag, startPoint x: 229, startPoint y: 196, endPoint x: 123, endPoint y: 193, distance: 106.1
click at [158, 193] on div at bounding box center [162, 197] width 8 height 198
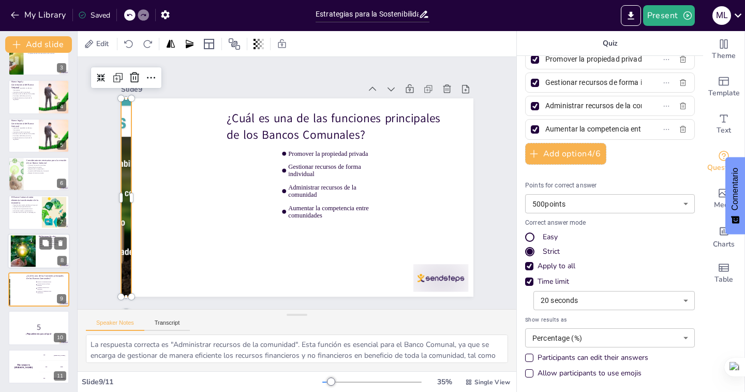
click at [22, 251] on div at bounding box center [23, 251] width 54 height 32
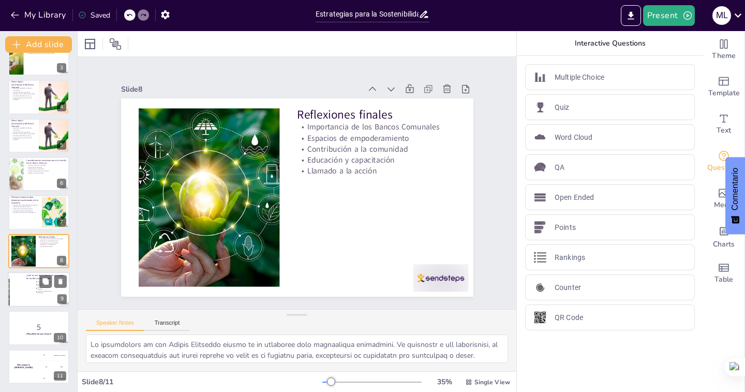
click at [36, 281] on input "checkbox" at bounding box center [36, 281] width 1 height 1
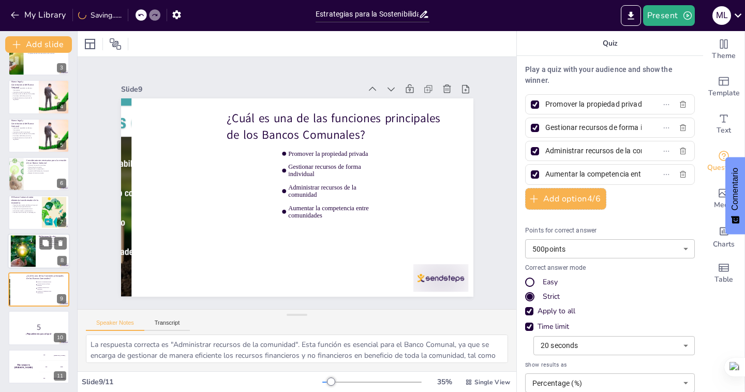
click at [37, 259] on div at bounding box center [39, 250] width 62 height 35
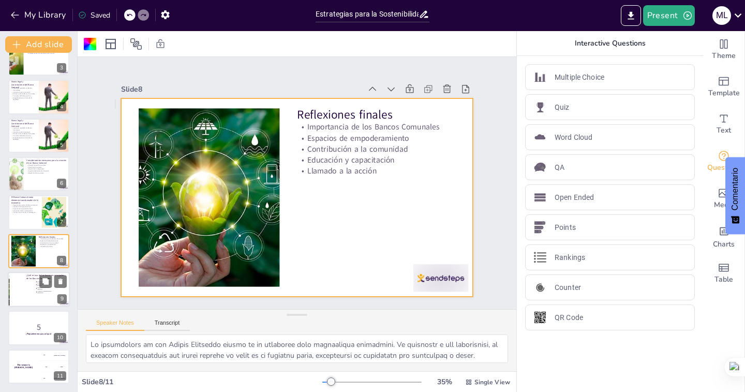
click at [51, 292] on span "Aumentar la competencia entre comunidades" at bounding box center [45, 292] width 17 height 3
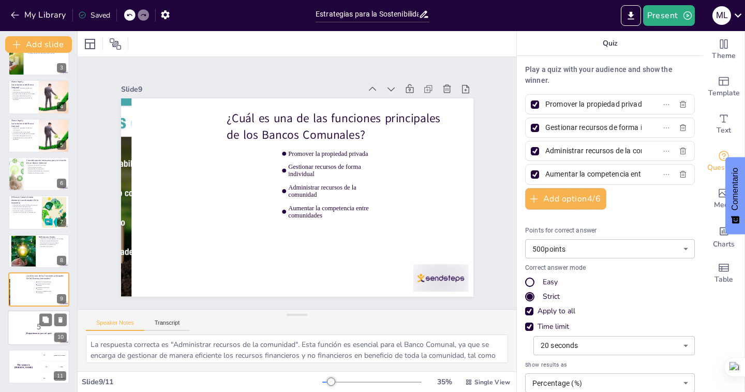
click at [39, 325] on div at bounding box center [52, 320] width 27 height 12
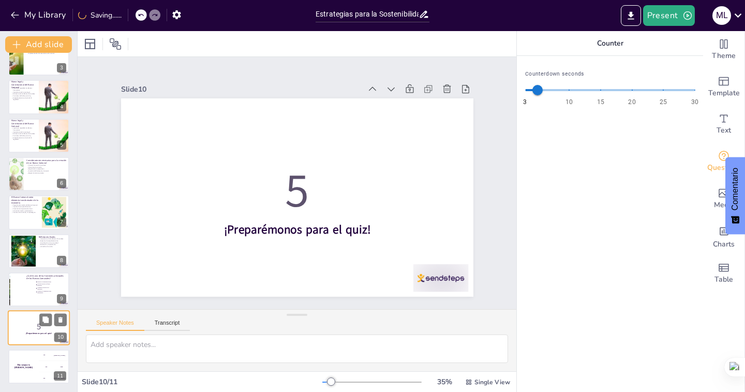
click at [39, 325] on div at bounding box center [52, 320] width 27 height 12
click at [36, 354] on div "The winner is [PERSON_NAME]" at bounding box center [23, 366] width 31 height 35
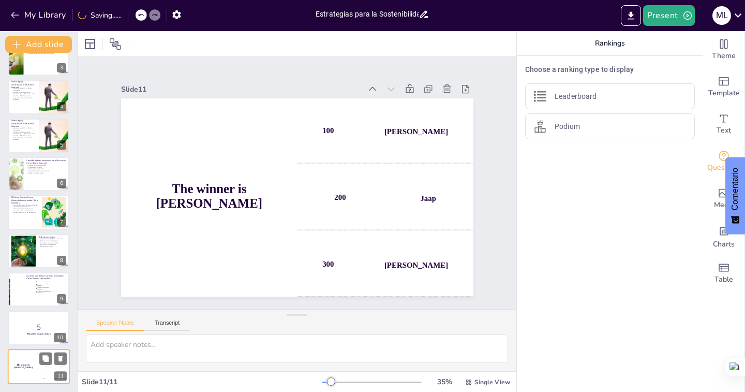
click at [35, 363] on div "The winner is [PERSON_NAME]" at bounding box center [23, 366] width 31 height 35
click at [33, 219] on div at bounding box center [39, 212] width 62 height 35
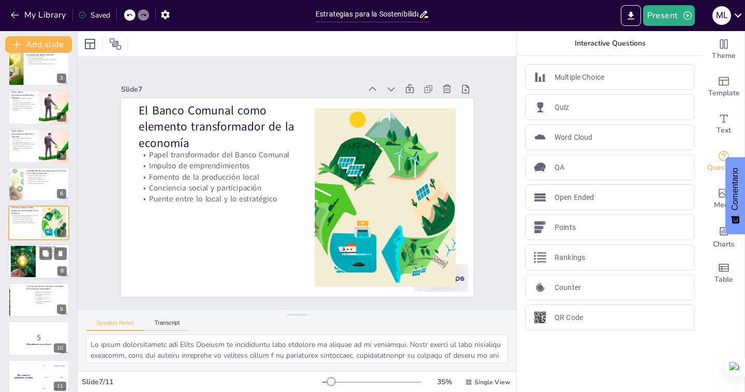
click at [31, 261] on div at bounding box center [23, 261] width 54 height 32
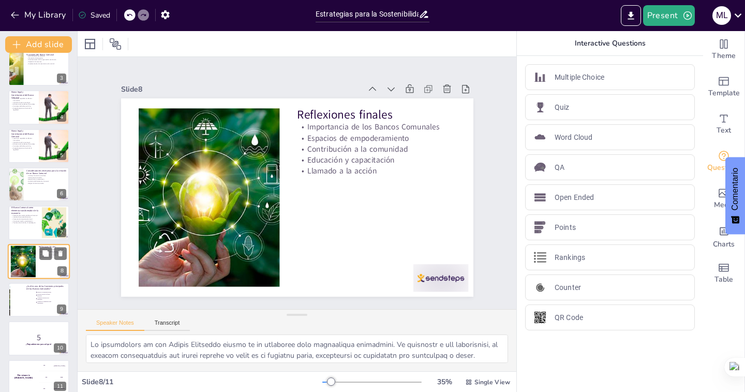
scroll to position [97, 0]
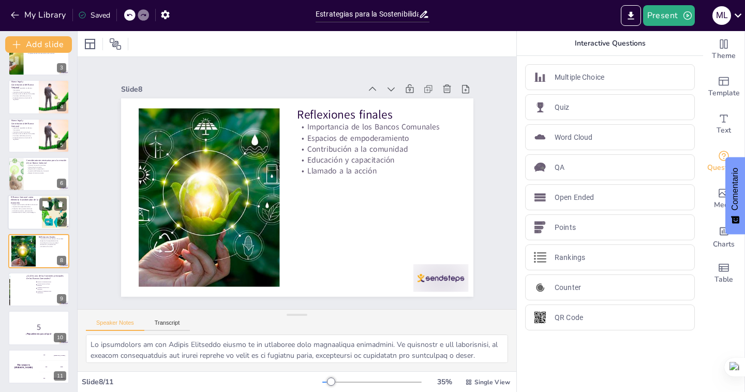
click at [32, 219] on div at bounding box center [39, 212] width 62 height 35
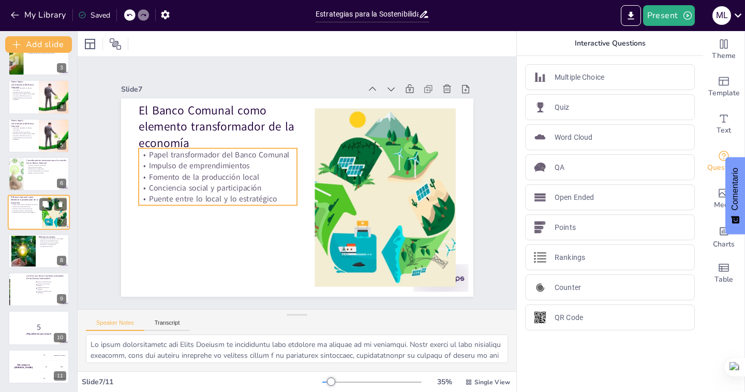
scroll to position [86, 0]
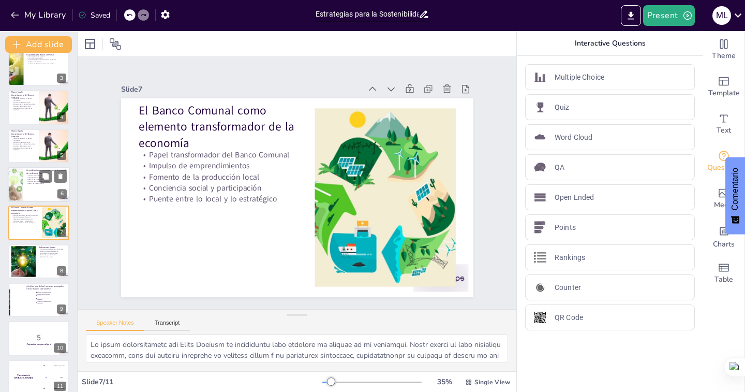
click at [33, 186] on div at bounding box center [39, 184] width 62 height 35
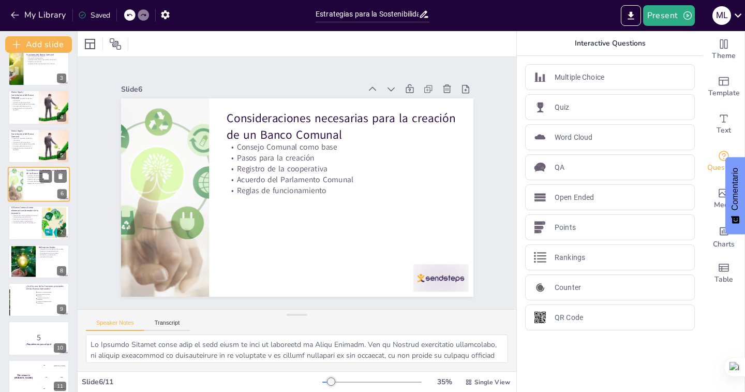
scroll to position [48, 0]
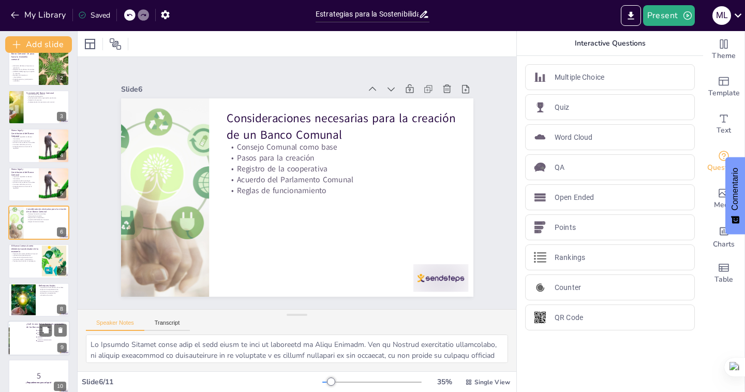
click at [34, 346] on div at bounding box center [39, 337] width 62 height 35
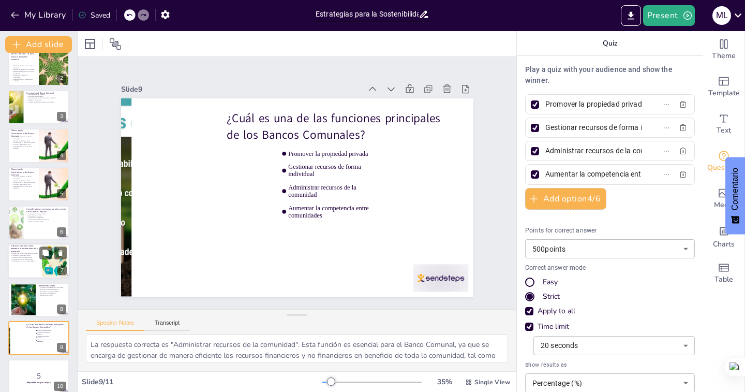
click at [31, 258] on p "Conciencia social y participación" at bounding box center [25, 259] width 28 height 2
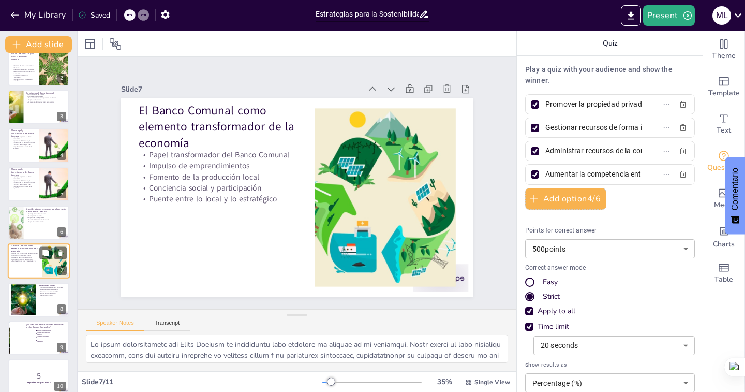
scroll to position [86, 0]
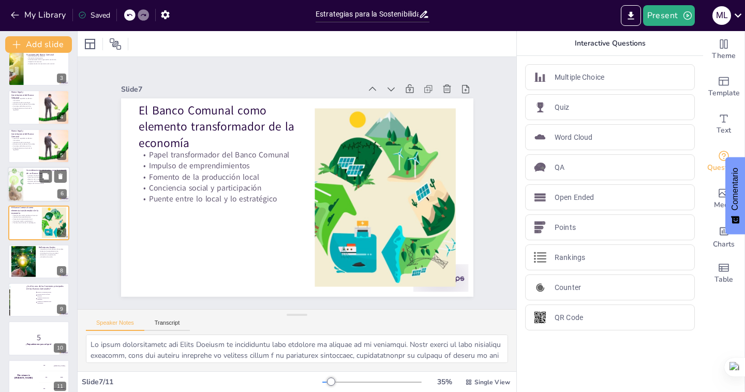
click at [32, 182] on p "Reglas de funcionamiento" at bounding box center [46, 183] width 40 height 2
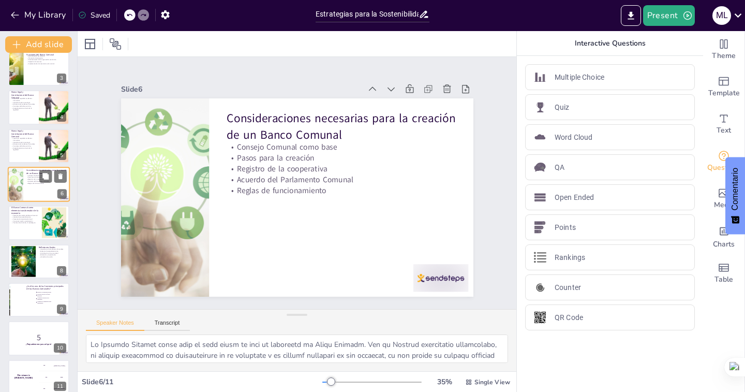
scroll to position [48, 0]
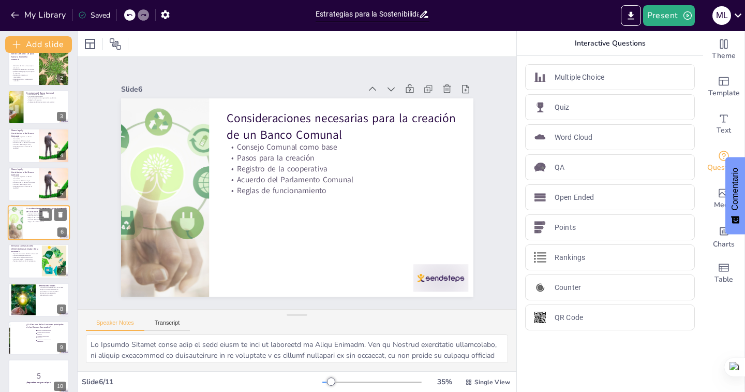
click at [26, 212] on div at bounding box center [39, 222] width 62 height 35
click at [25, 336] on div at bounding box center [39, 337] width 62 height 35
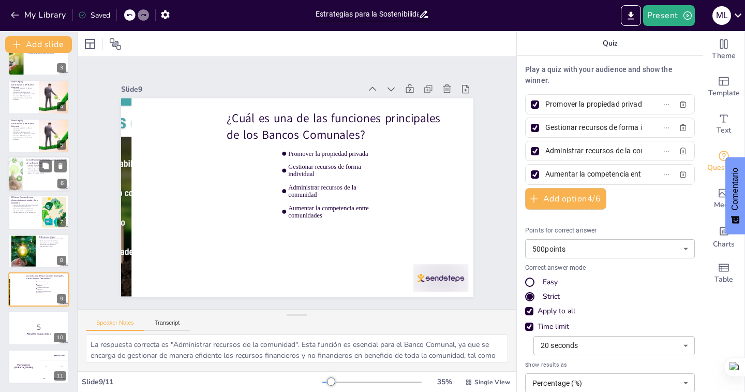
scroll to position [0, 0]
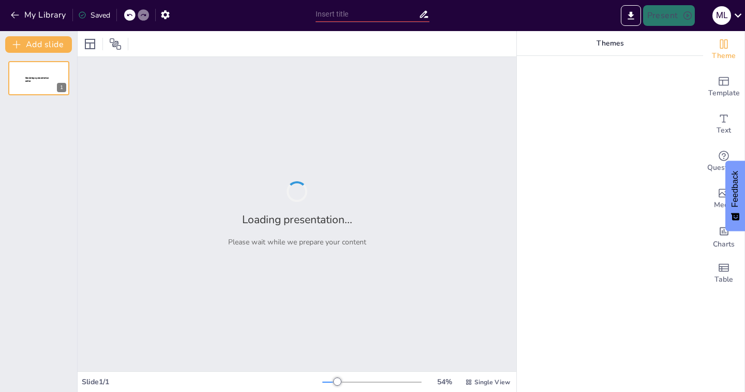
type input "Estrategias para la Sostenibilidad y Equidad en la Gestión de Recursos Locales"
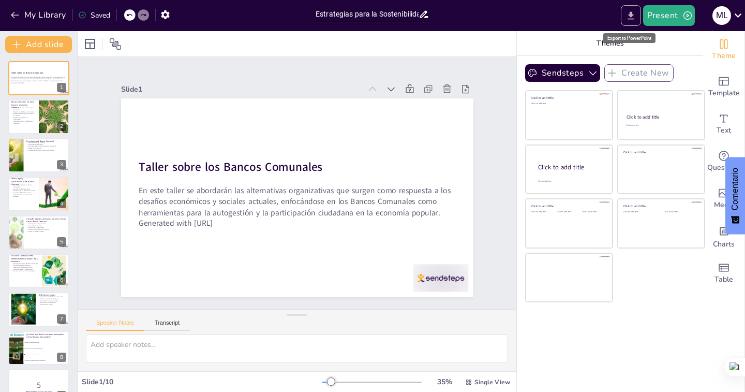
click at [632, 14] on icon "Export to PowerPoint" at bounding box center [631, 15] width 6 height 8
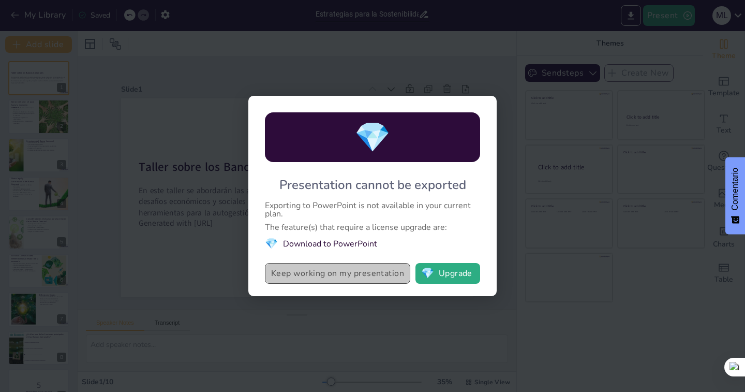
click at [354, 272] on button "Keep working on my presentation" at bounding box center [337, 273] width 145 height 21
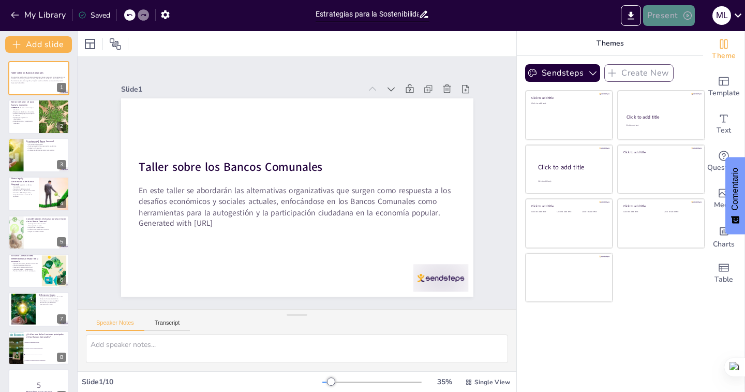
click at [678, 17] on button "Present" at bounding box center [669, 15] width 52 height 21
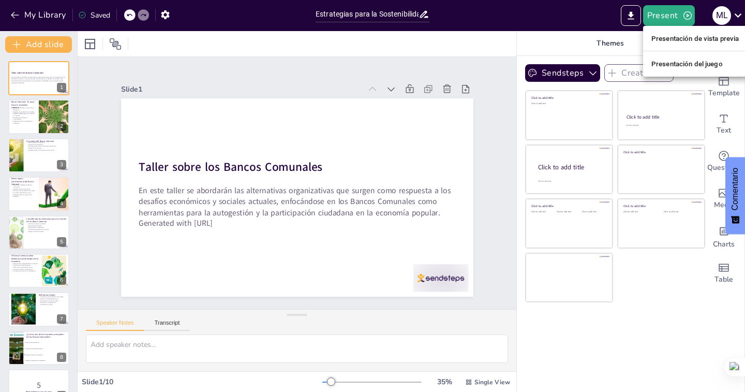
click at [166, 187] on div at bounding box center [372, 196] width 745 height 392
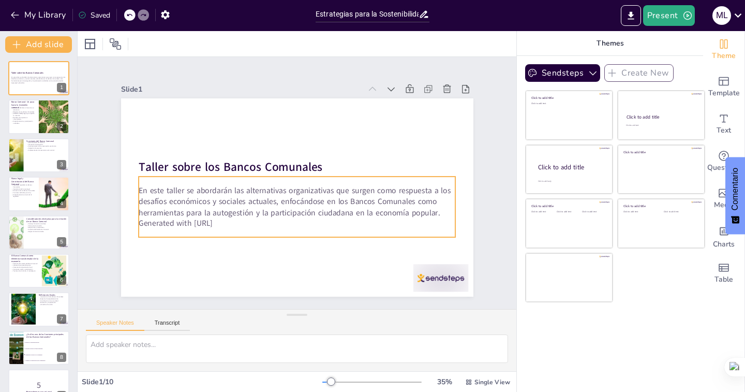
checkbox input "true"
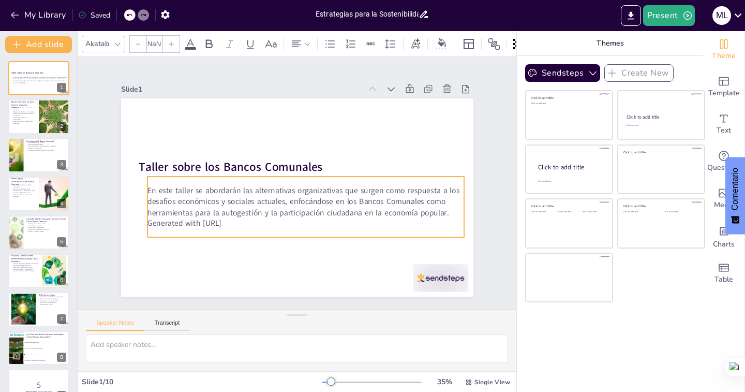
type input "32"
drag, startPoint x: 133, startPoint y: 185, endPoint x: 154, endPoint y: 207, distance: 30.4
click at [154, 207] on p "En este taller se abordarán las alternativas organizativas que surgen como resp…" at bounding box center [303, 202] width 319 height 66
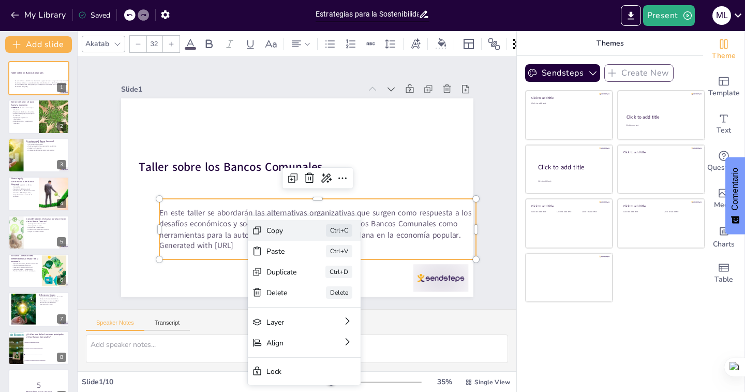
click at [330, 282] on icon at bounding box center [335, 287] width 10 height 10
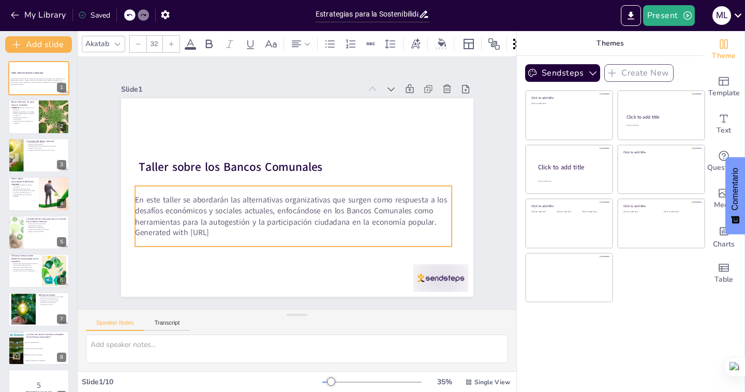
drag, startPoint x: 217, startPoint y: 195, endPoint x: 193, endPoint y: 182, distance: 27.5
click at [193, 186] on div "En este taller se abordarán las alternativas organizativas que surgen como resp…" at bounding box center [293, 216] width 317 height 61
click at [220, 229] on p "Generated with [URL]" at bounding box center [293, 232] width 317 height 11
click at [230, 229] on p "Generated with [URL]" at bounding box center [293, 232] width 317 height 11
click at [230, 229] on p "Generated with [URL]" at bounding box center [288, 232] width 317 height 44
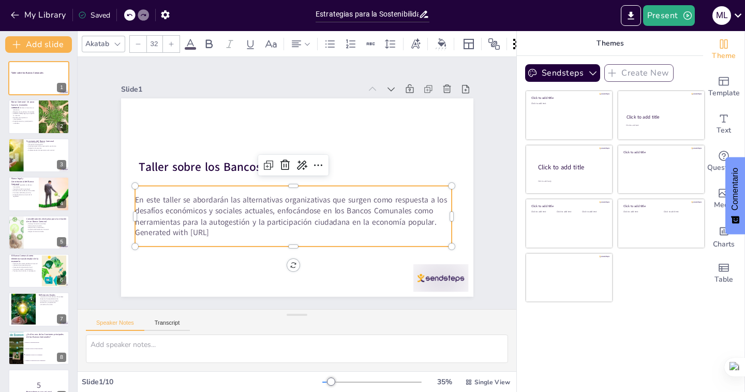
click at [214, 230] on p "Generated with [URL]" at bounding box center [288, 232] width 317 height 44
drag, startPoint x: 233, startPoint y: 231, endPoint x: 126, endPoint y: 232, distance: 107.6
click at [126, 232] on div "Taller sobre los Bancos Comunales En este taller se abordarán las alternativas …" at bounding box center [297, 197] width 352 height 198
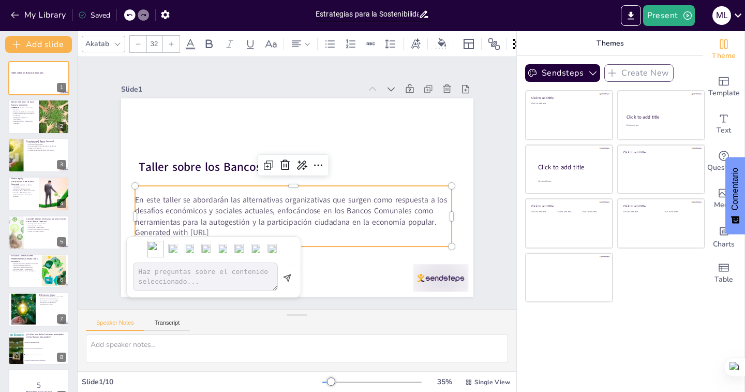
click at [155, 248] on img at bounding box center [155, 249] width 17 height 17
click at [170, 277] on textarea at bounding box center [205, 276] width 145 height 28
click at [388, 156] on body "My Library Saved Estrategias para la Sostenibilidad y Equidad en la Gestión de …" at bounding box center [372, 196] width 745 height 392
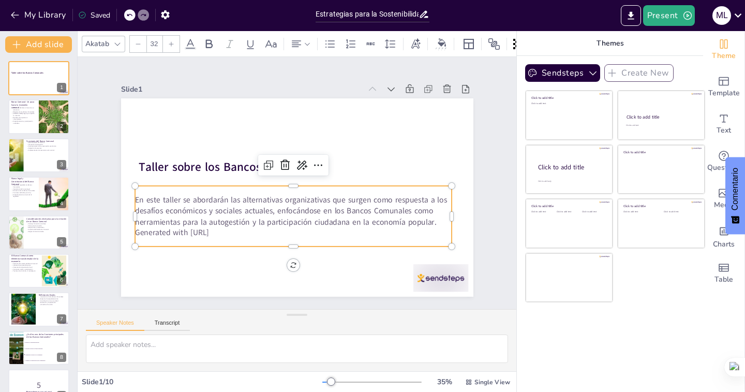
checkbox input "true"
